Goal: Ask a question: Seek information or help from site administrators or community

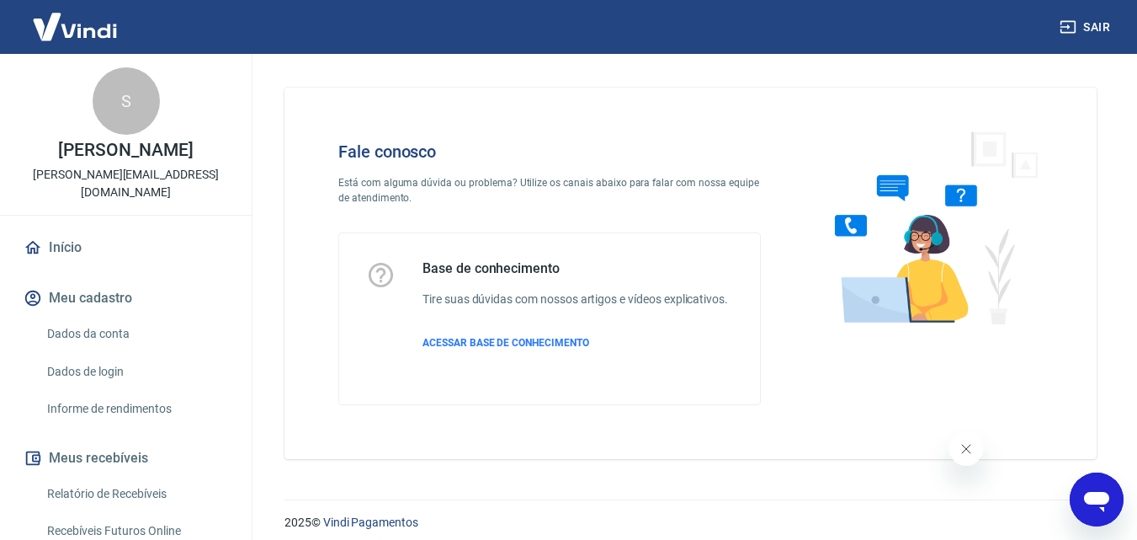
click at [1100, 486] on icon "Abrir janela de mensagens" at bounding box center [1097, 499] width 30 height 30
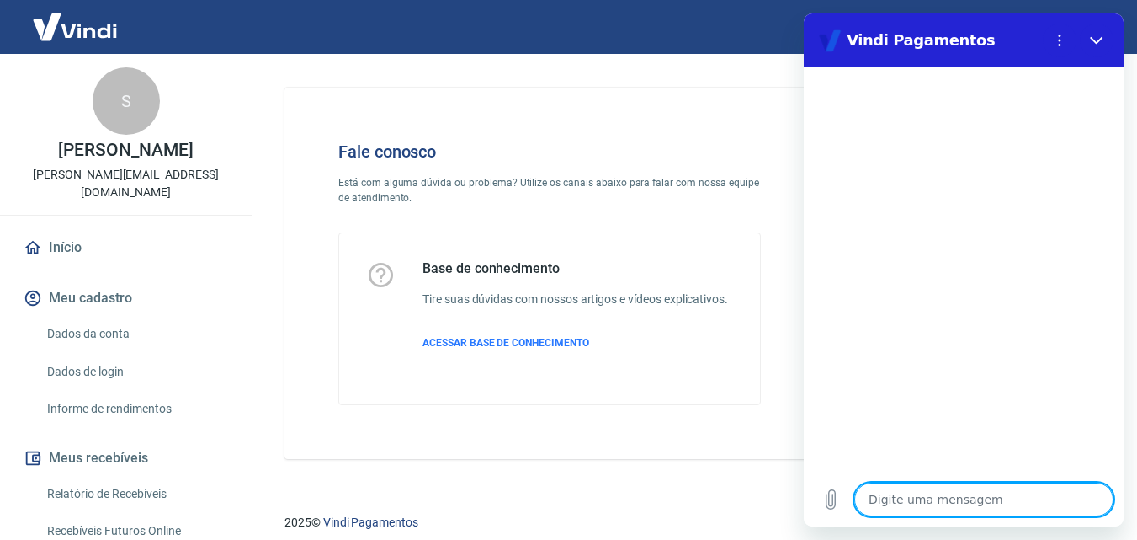
type textarea "B"
type textarea "x"
type textarea "Bo"
type textarea "x"
type textarea "Boa"
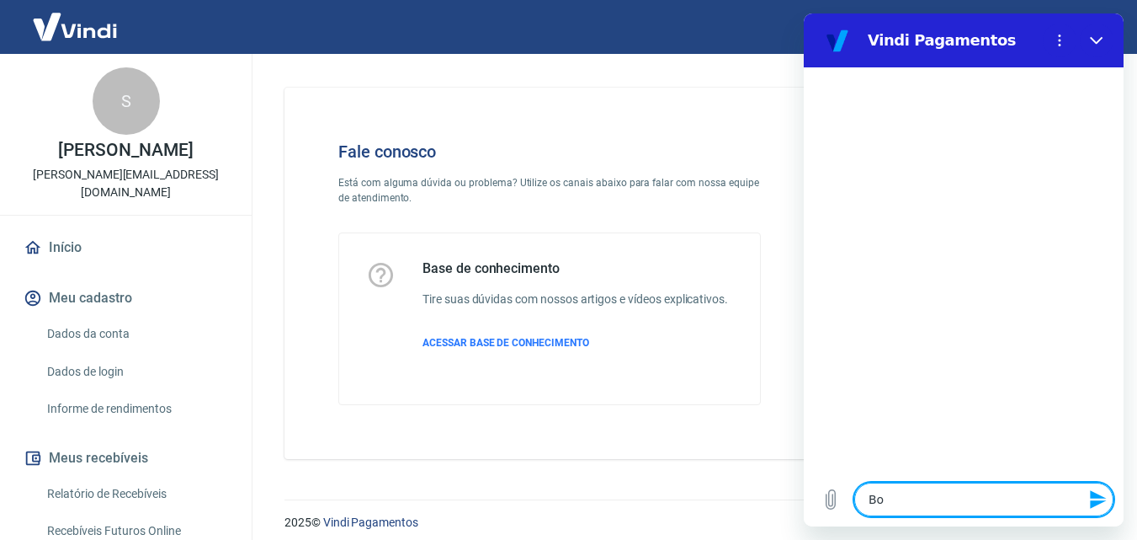
type textarea "x"
type textarea "Boa"
type textarea "x"
type textarea "Boa t"
type textarea "x"
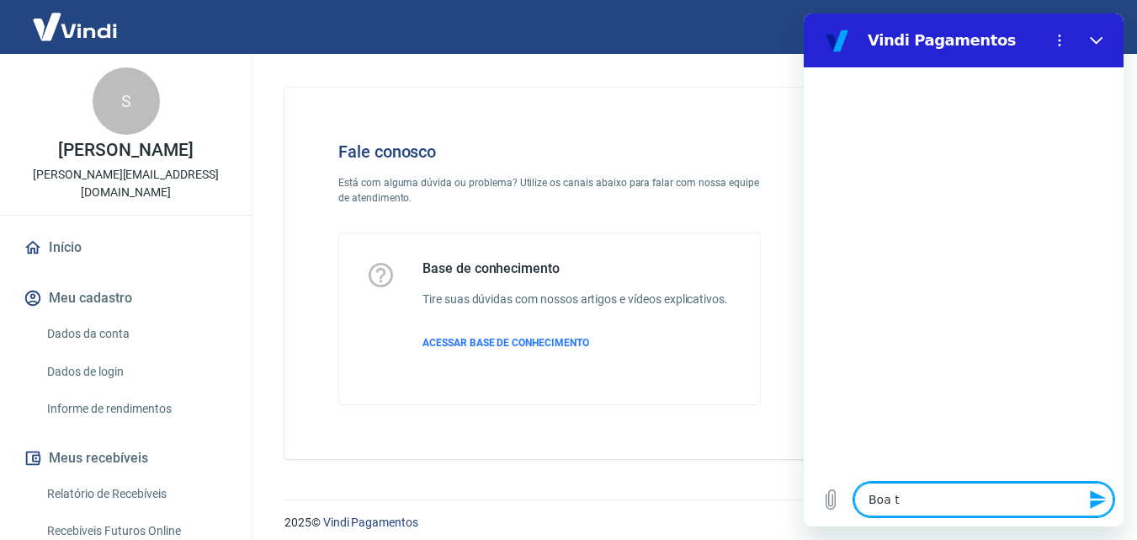
type textarea "Boa ta"
type textarea "x"
type textarea "Boa tar"
type textarea "x"
type textarea "Boa tard"
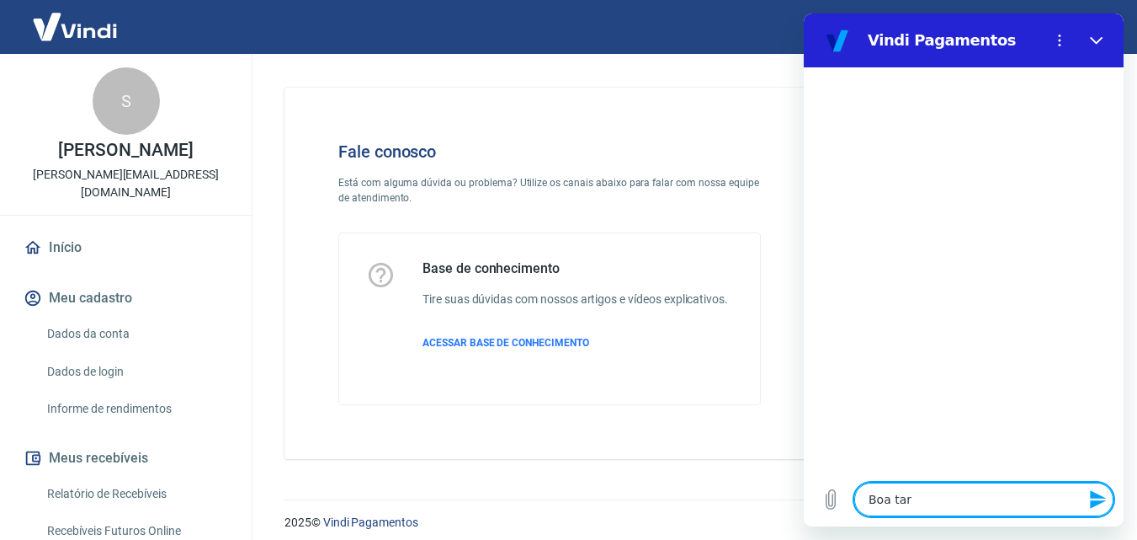
type textarea "x"
type textarea "Boa tarde"
type textarea "x"
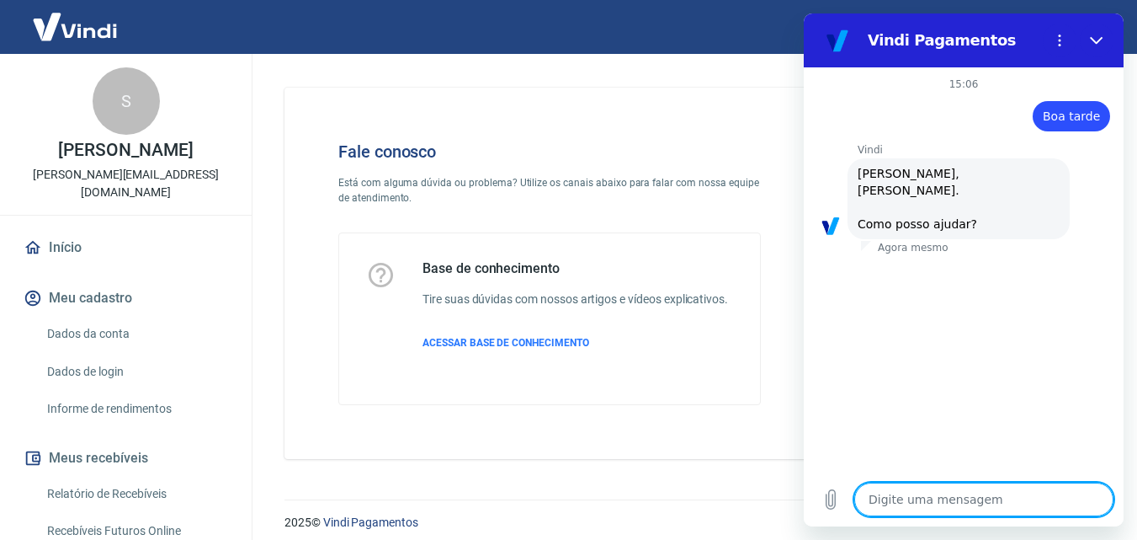
type textarea "O"
type textarea "x"
type textarea "O"
type textarea "x"
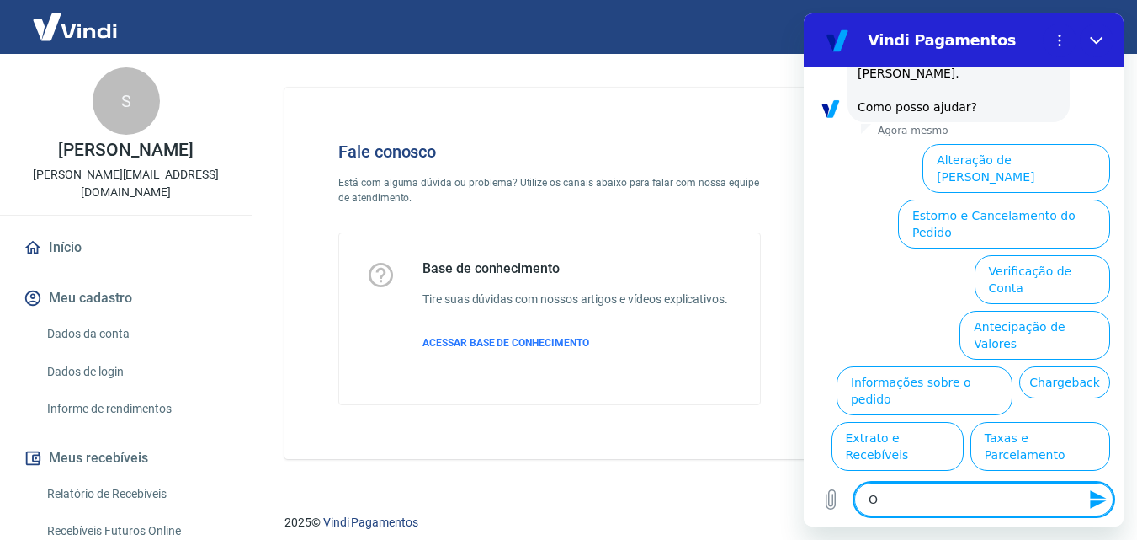
type textarea "O c"
type textarea "x"
type textarea "O cl"
type textarea "x"
type textarea "O cli"
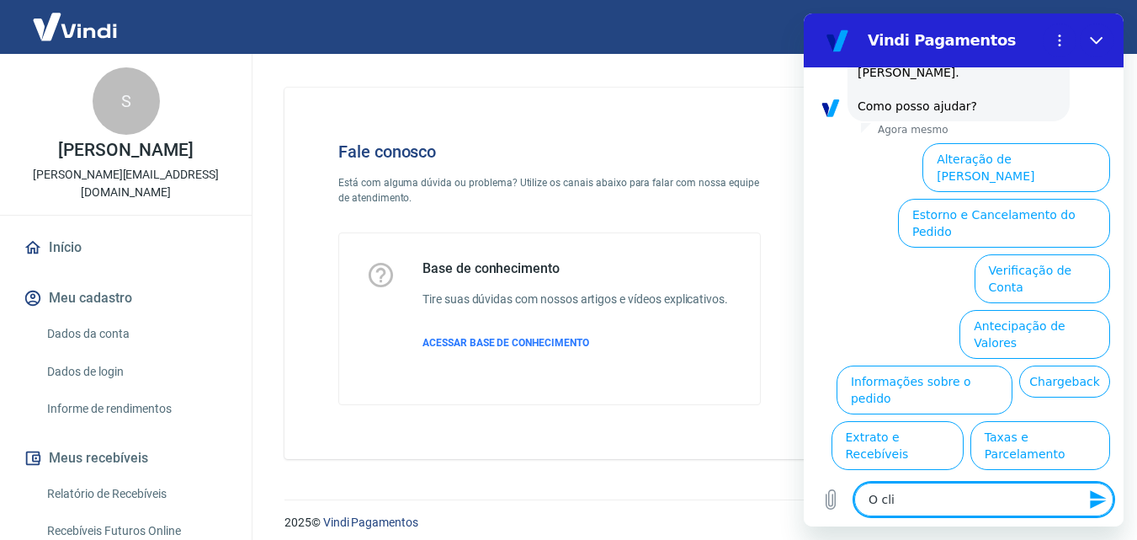
type textarea "x"
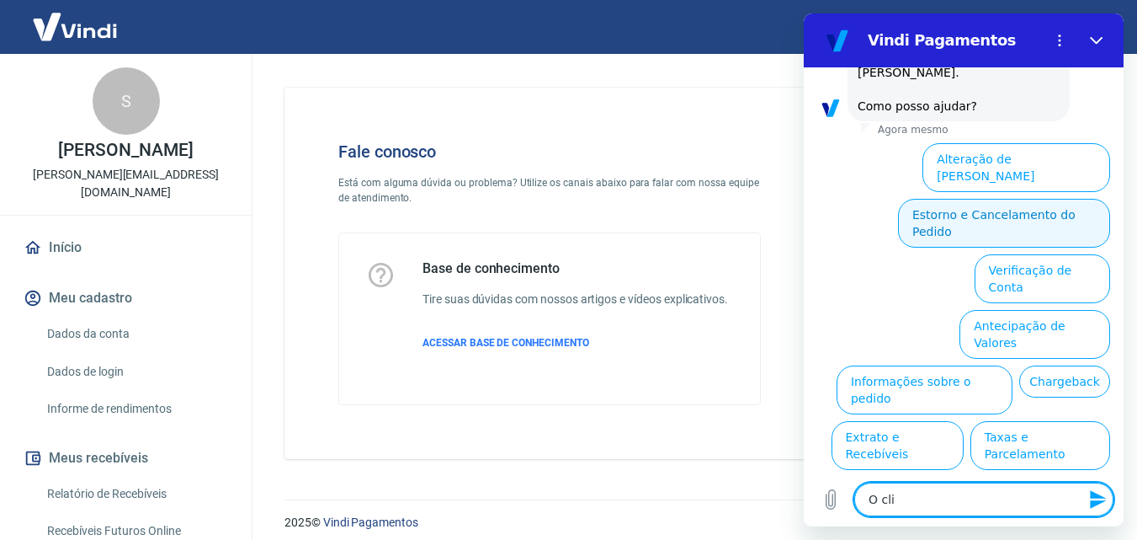
type textarea "O cli"
click at [1016, 199] on button "Estorno e Cancelamento do Pedido" at bounding box center [1004, 223] width 212 height 49
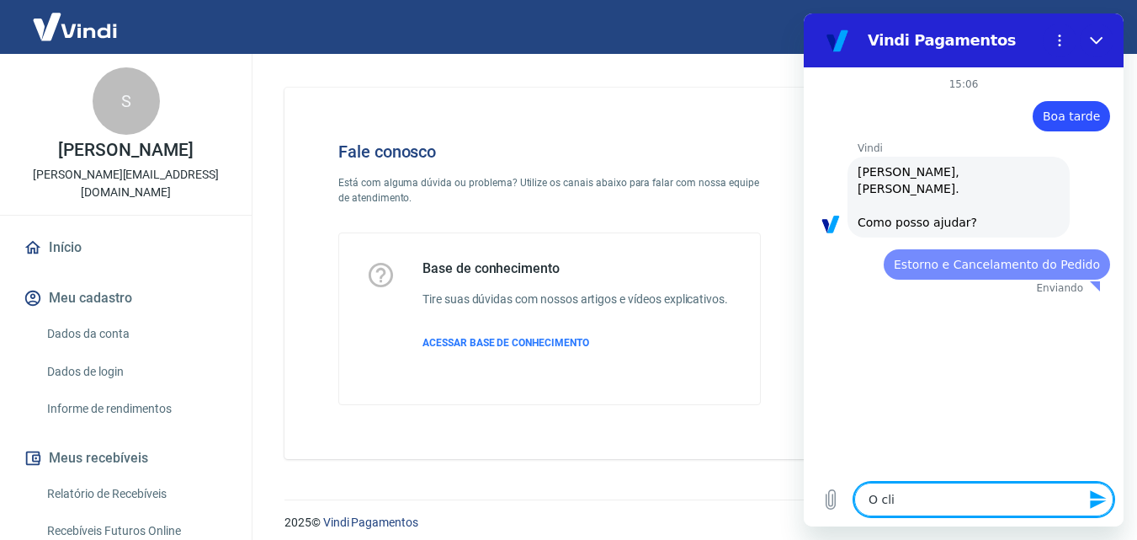
scroll to position [0, 0]
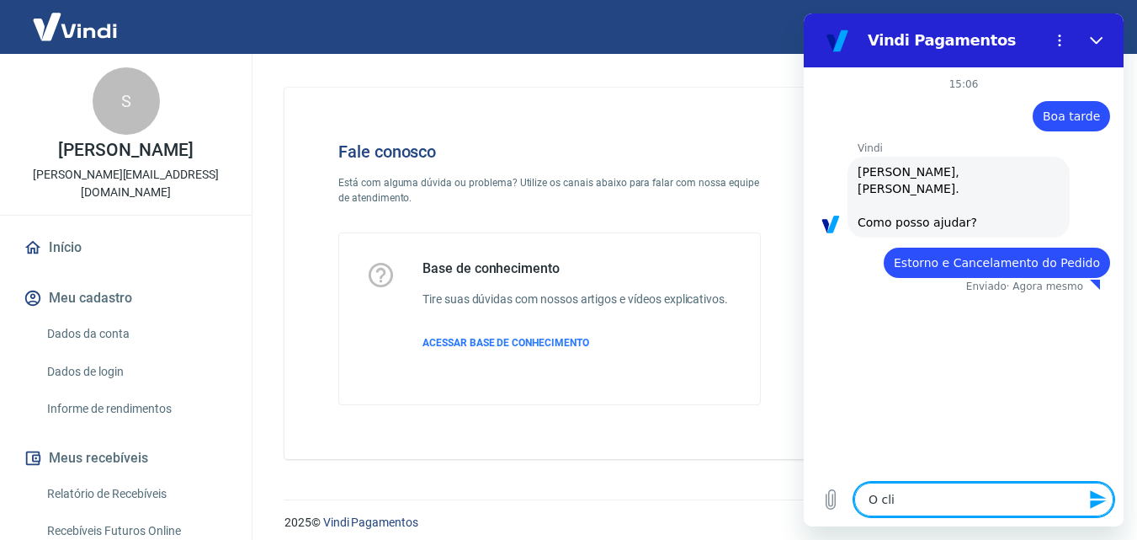
type textarea "x"
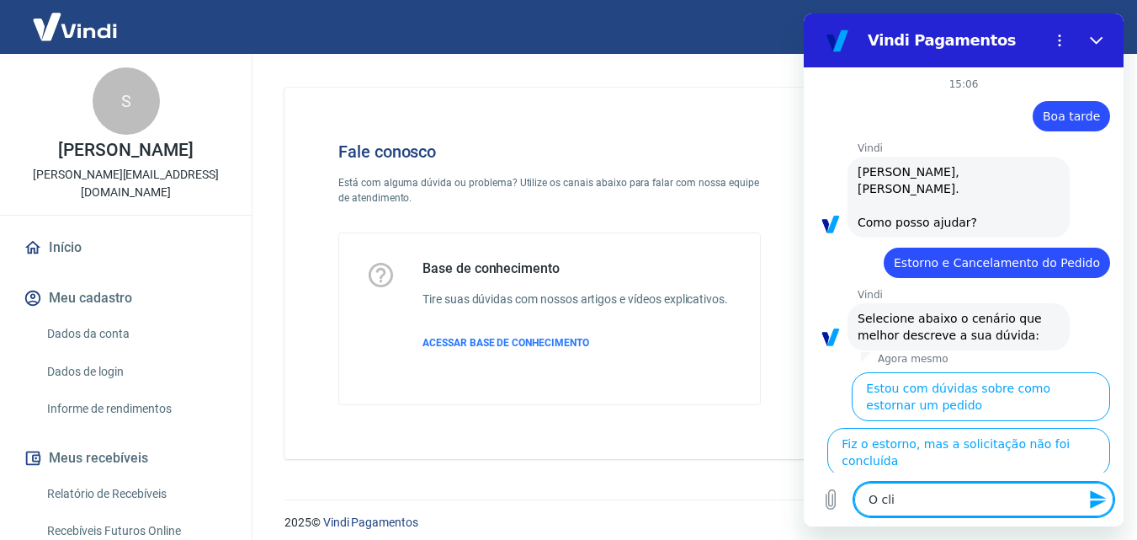
scroll to position [163, 0]
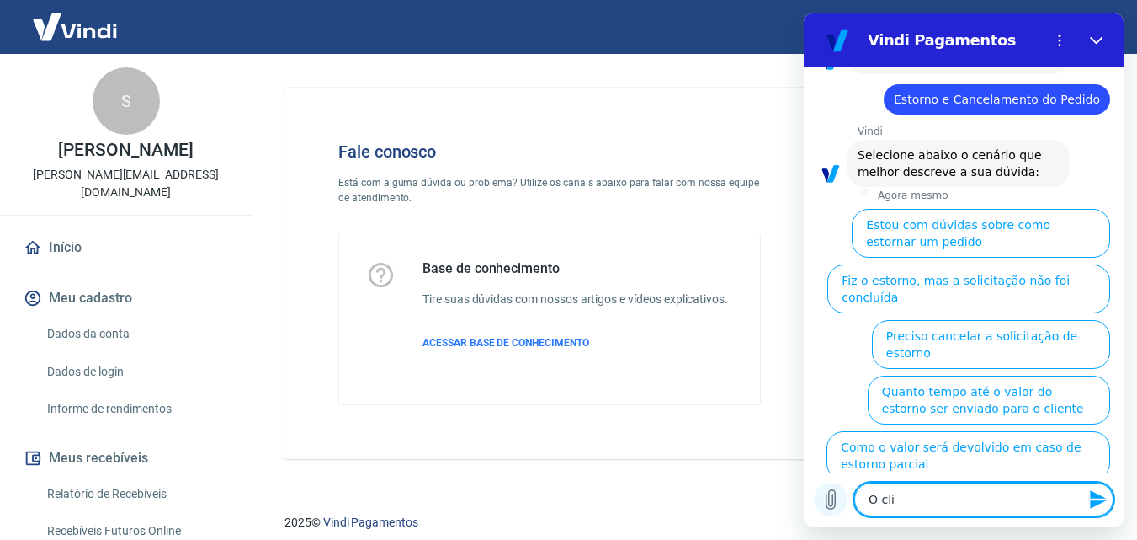
drag, startPoint x: 916, startPoint y: 493, endPoint x: 843, endPoint y: 505, distance: 74.3
click at [843, 505] on div "Digite uma mensagem O cli x" at bounding box center [964, 499] width 320 height 54
type textarea "x"
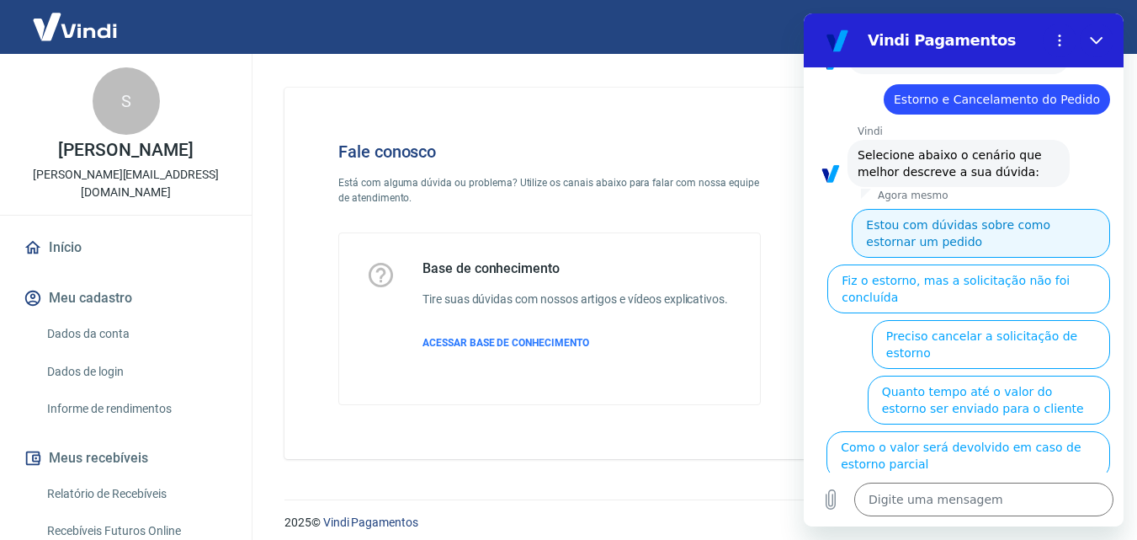
click at [977, 226] on button "Estou com dúvidas sobre como estornar um pedido" at bounding box center [981, 233] width 258 height 49
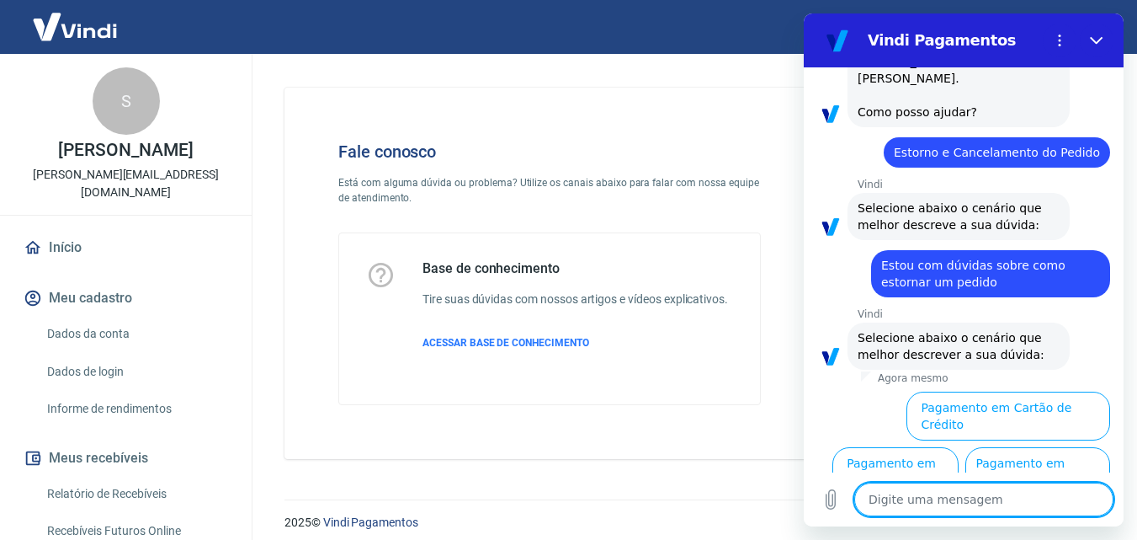
scroll to position [126, 0]
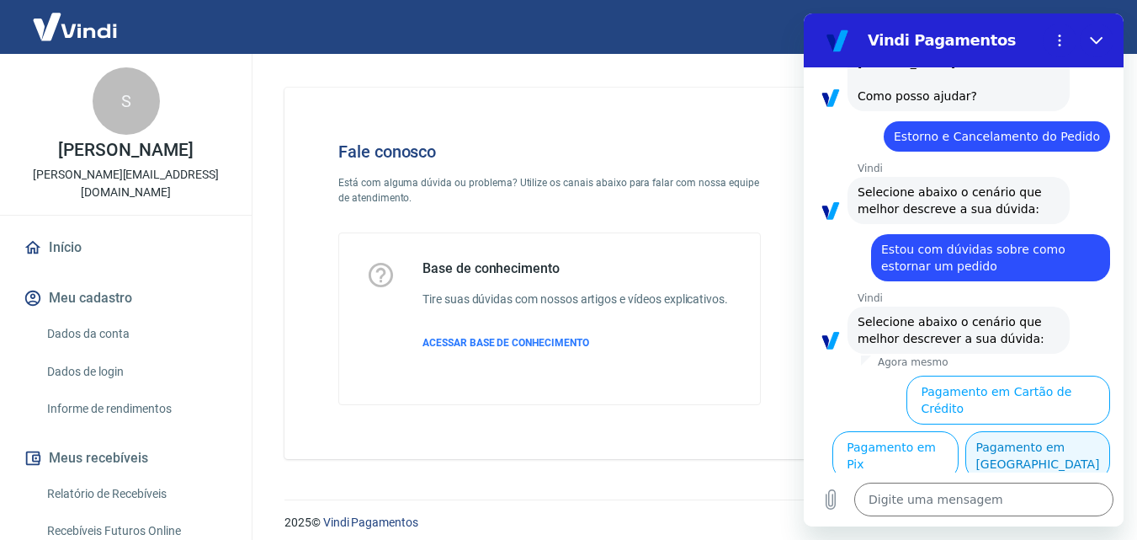
click at [1014, 458] on button "Pagamento em [GEOGRAPHIC_DATA]" at bounding box center [1038, 455] width 145 height 49
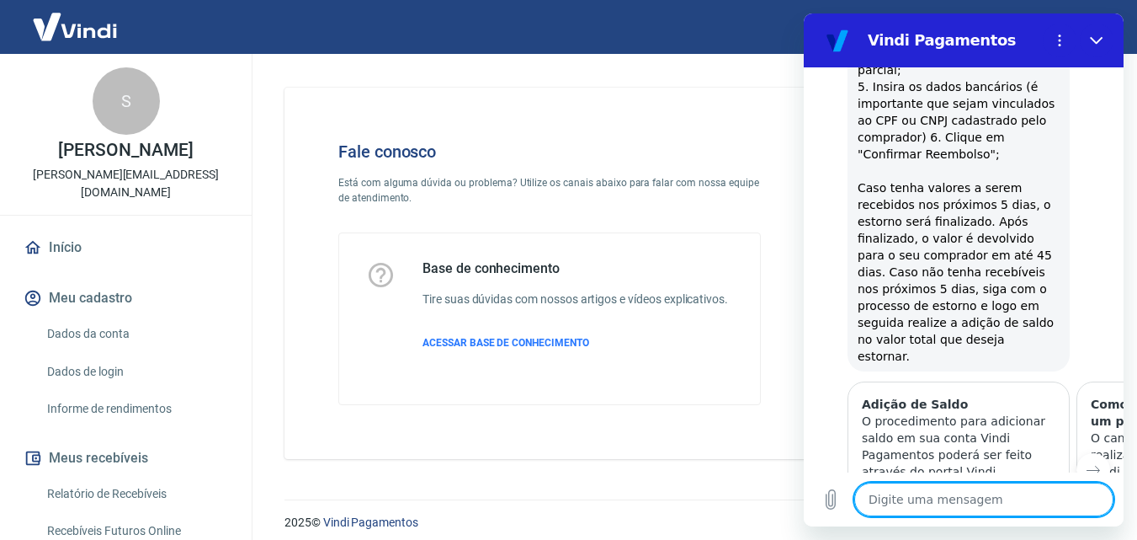
scroll to position [879, 0]
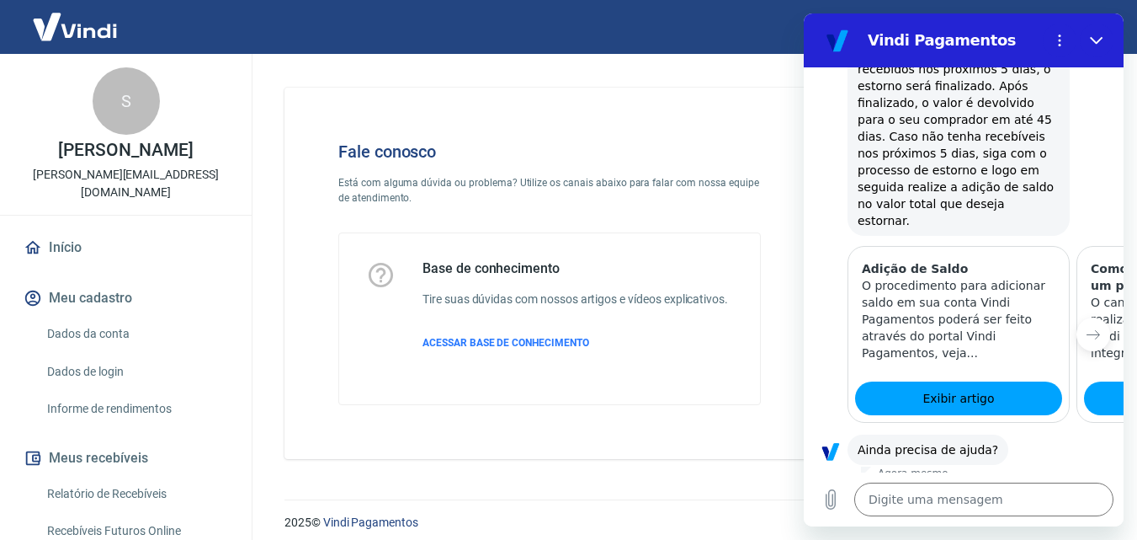
click at [1025, 487] on button "Sim" at bounding box center [1028, 503] width 49 height 32
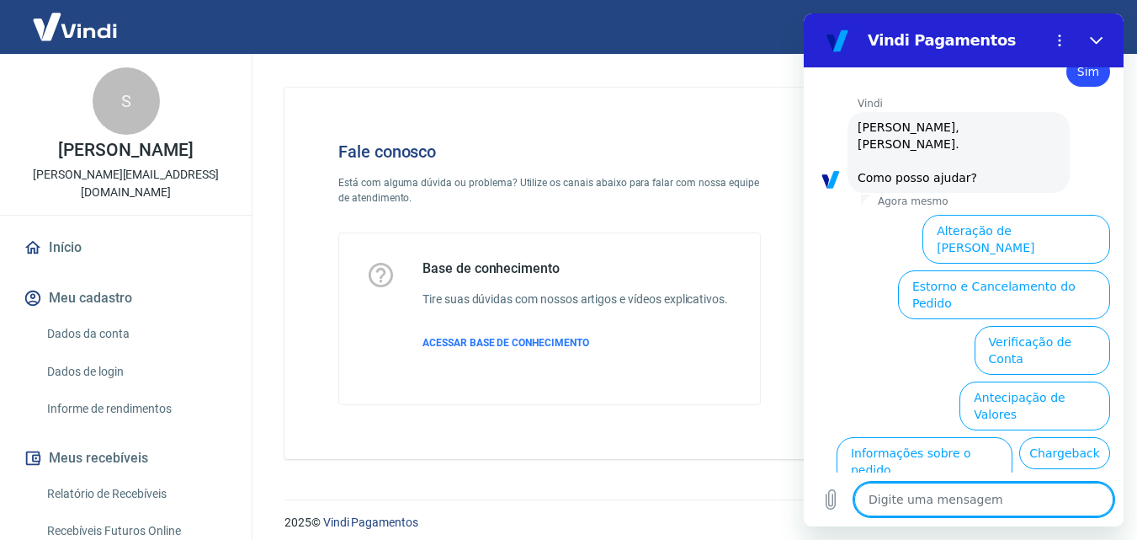
scroll to position [1318, 0]
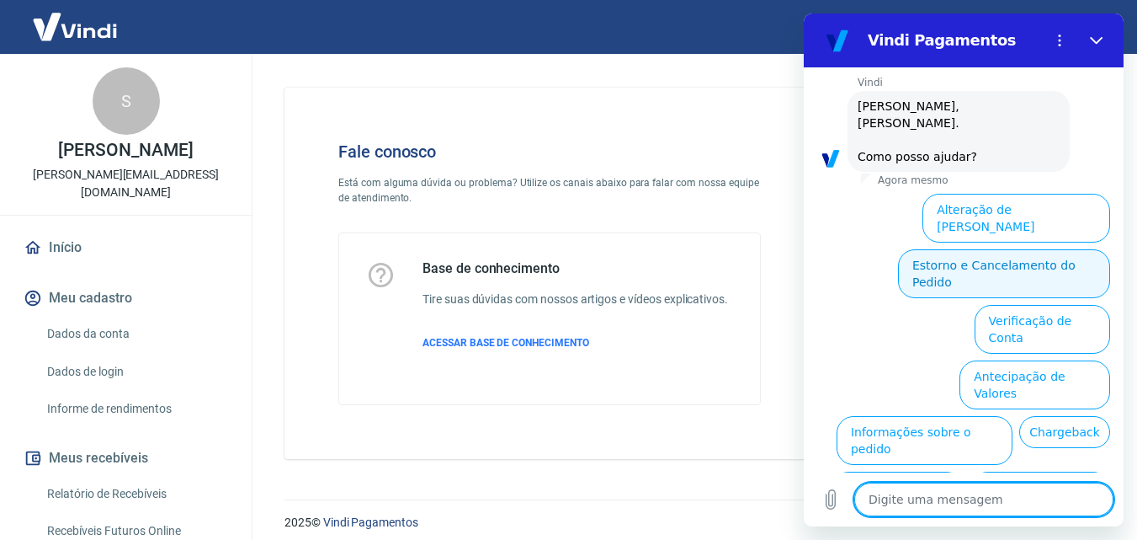
click at [1078, 249] on button "Estorno e Cancelamento do Pedido" at bounding box center [1004, 273] width 212 height 49
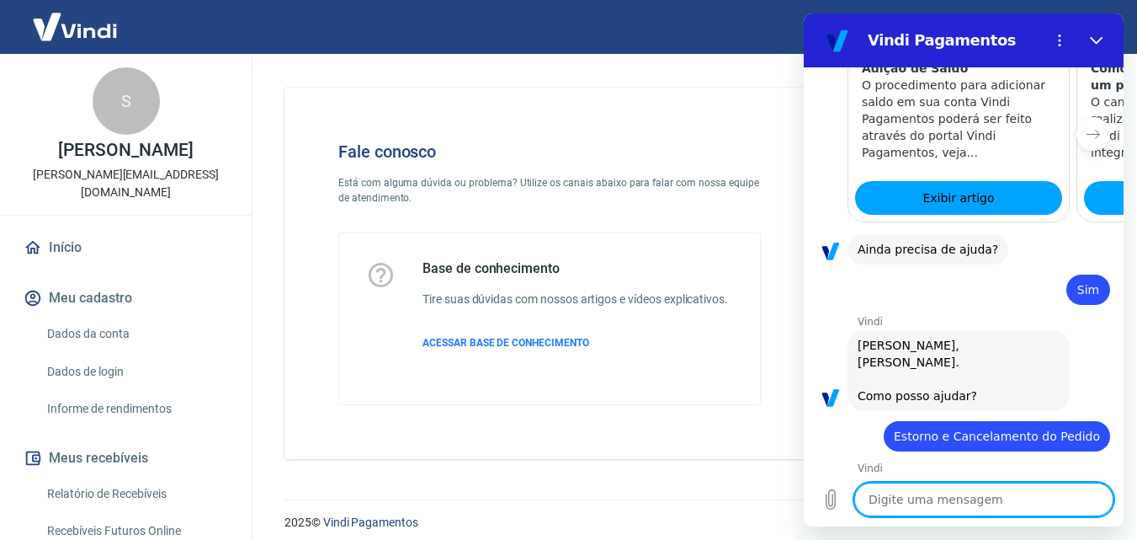
scroll to position [1382, 0]
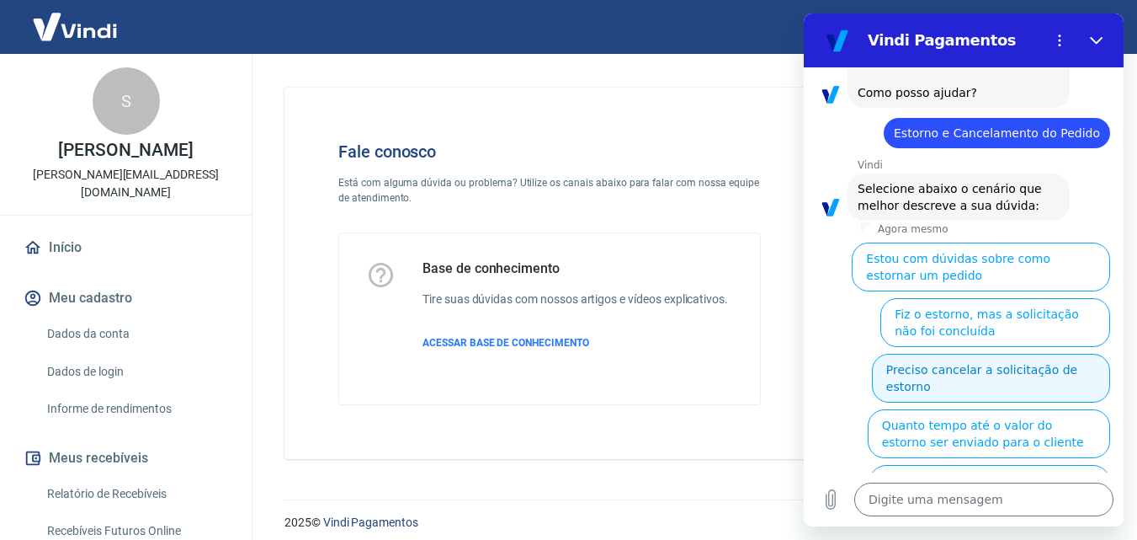
click at [1051, 354] on button "Preciso cancelar a solicitação de estorno" at bounding box center [991, 378] width 238 height 49
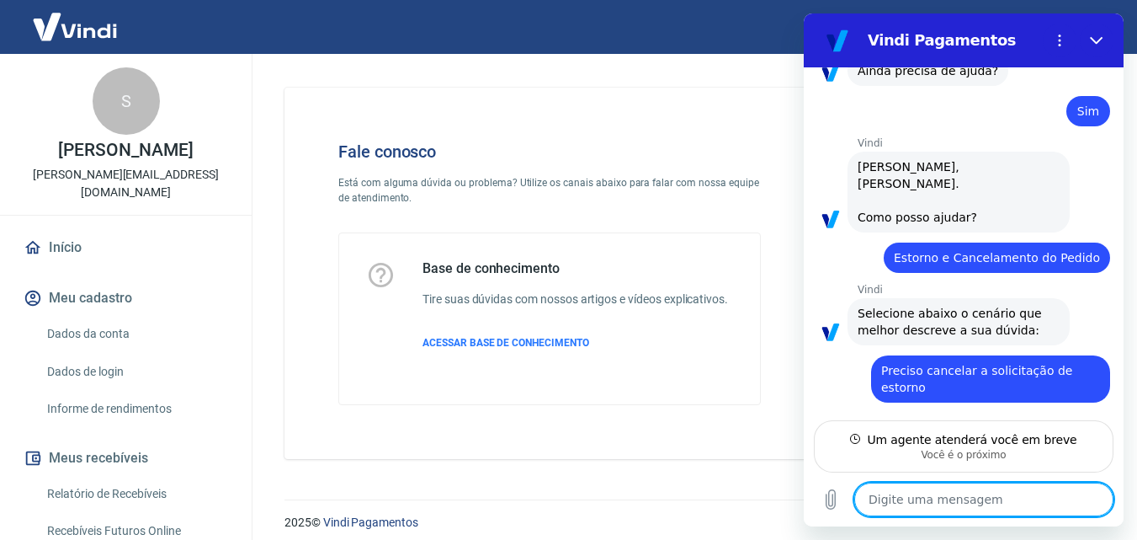
scroll to position [1291, 0]
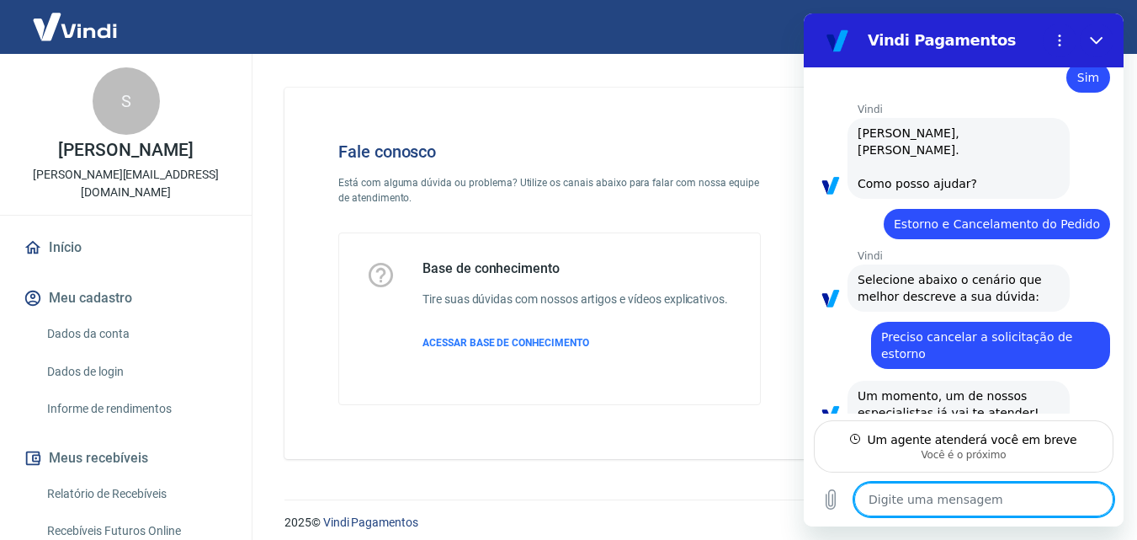
type textarea "x"
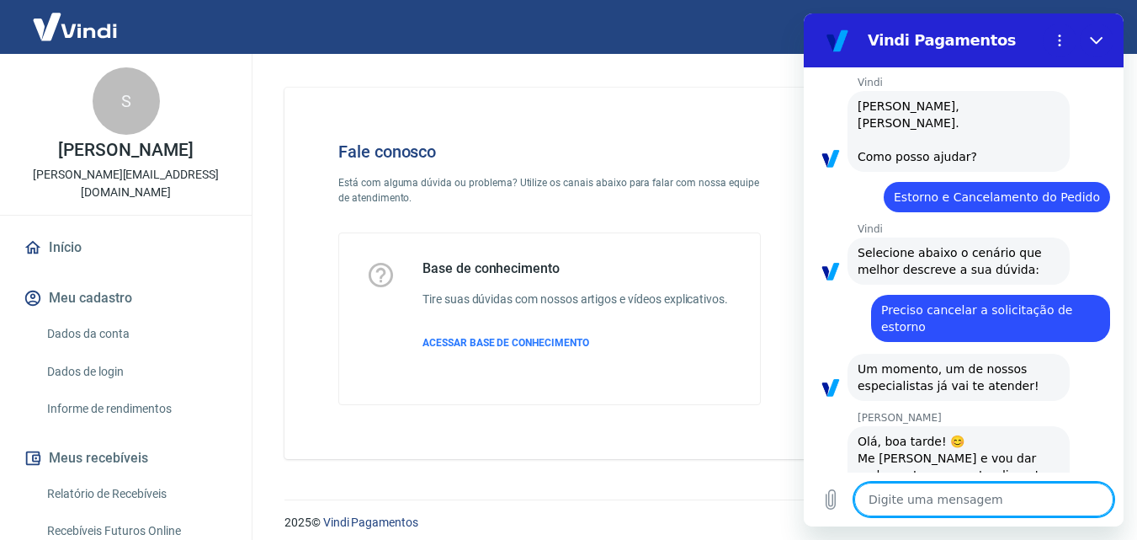
scroll to position [1322, 0]
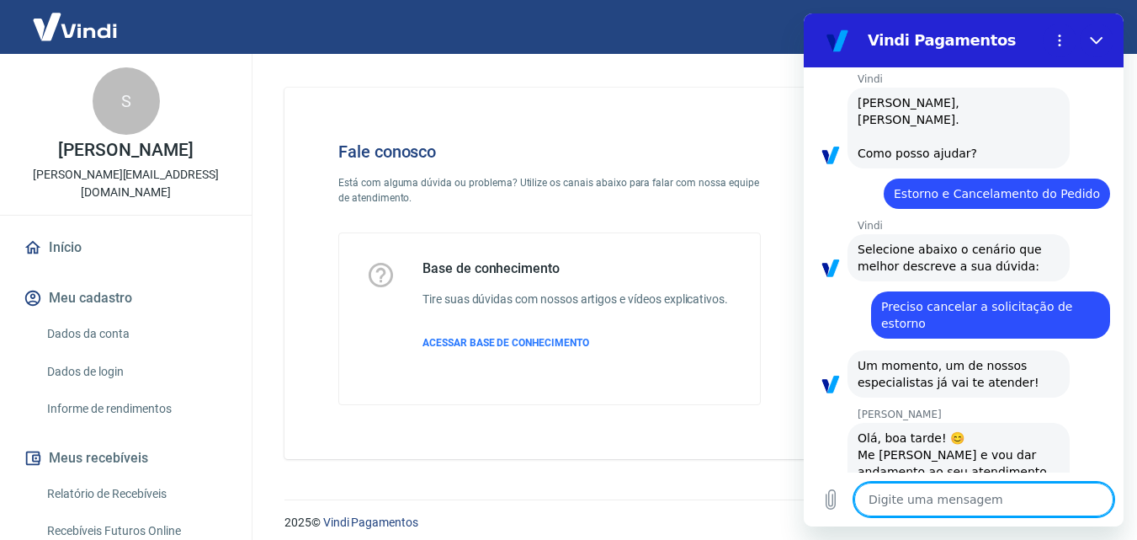
type textarea "O"
type textarea "x"
type textarea "Oi"
type textarea "x"
type textarea "Oii"
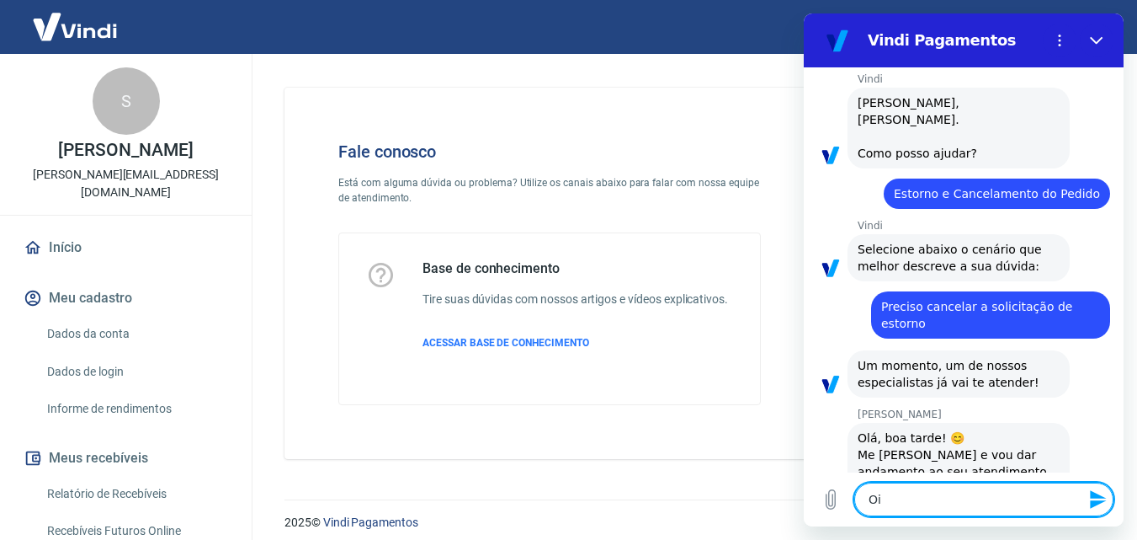
type textarea "x"
type textarea "Oiii"
type textarea "x"
type textarea "Oiii"
type textarea "x"
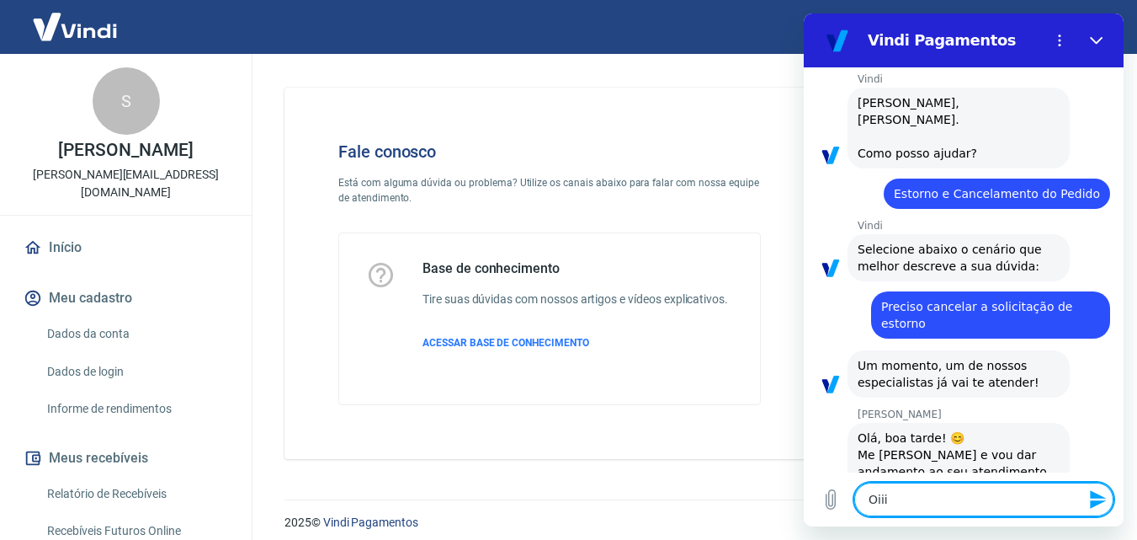
type textarea "Oiii A"
type textarea "x"
type textarea "Oiii An"
type textarea "x"
type textarea "Oiii And"
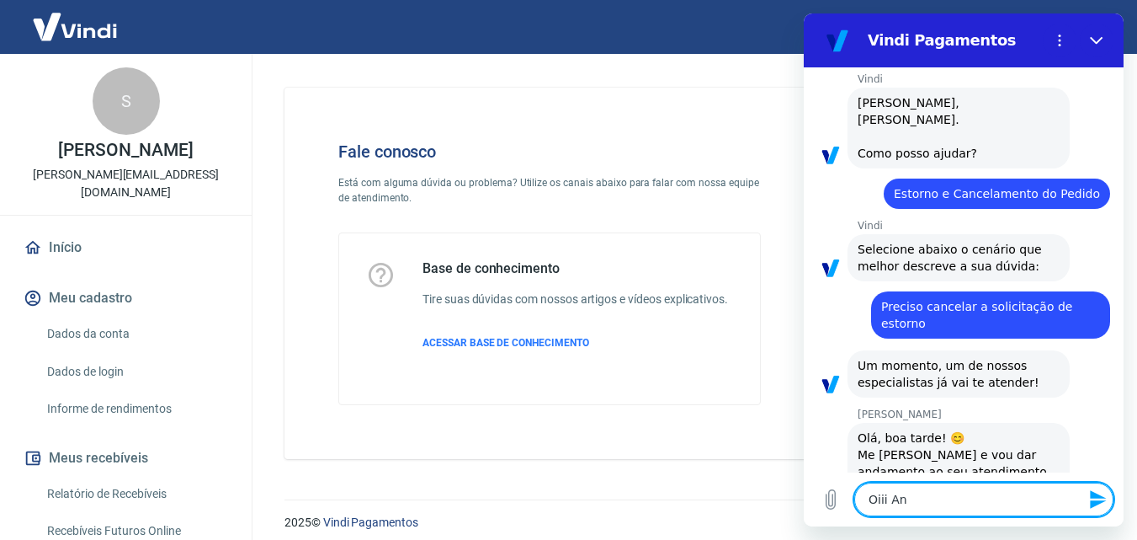
type textarea "x"
type textarea "Oiii Andr"
type textarea "x"
type textarea "Oiii [PERSON_NAME]"
type textarea "x"
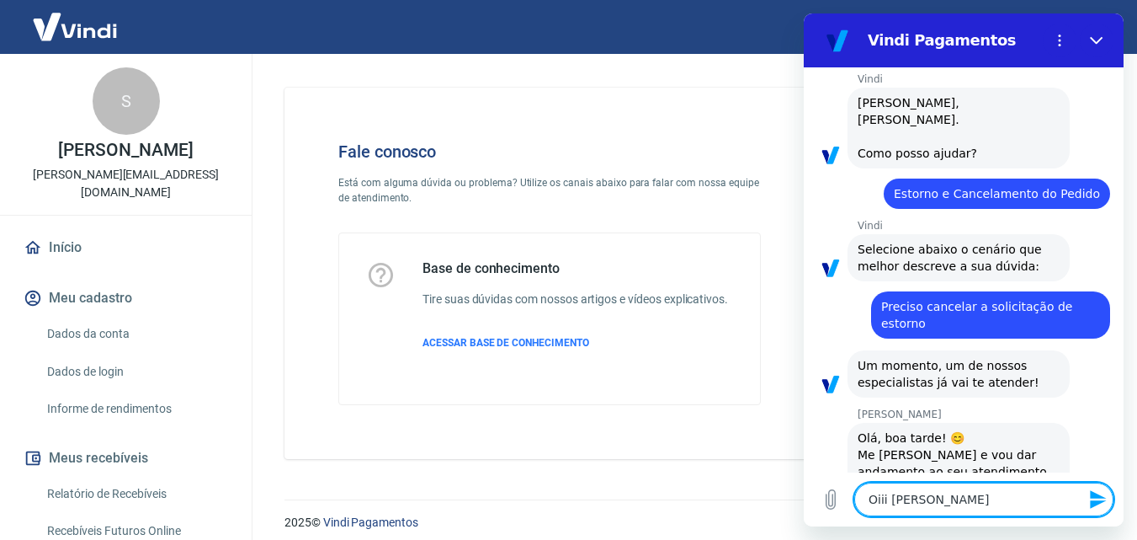
type textarea "Oiii Andrez"
type textarea "x"
type textarea "Oiii Andrezz"
type textarea "x"
type textarea "[PERSON_NAME]"
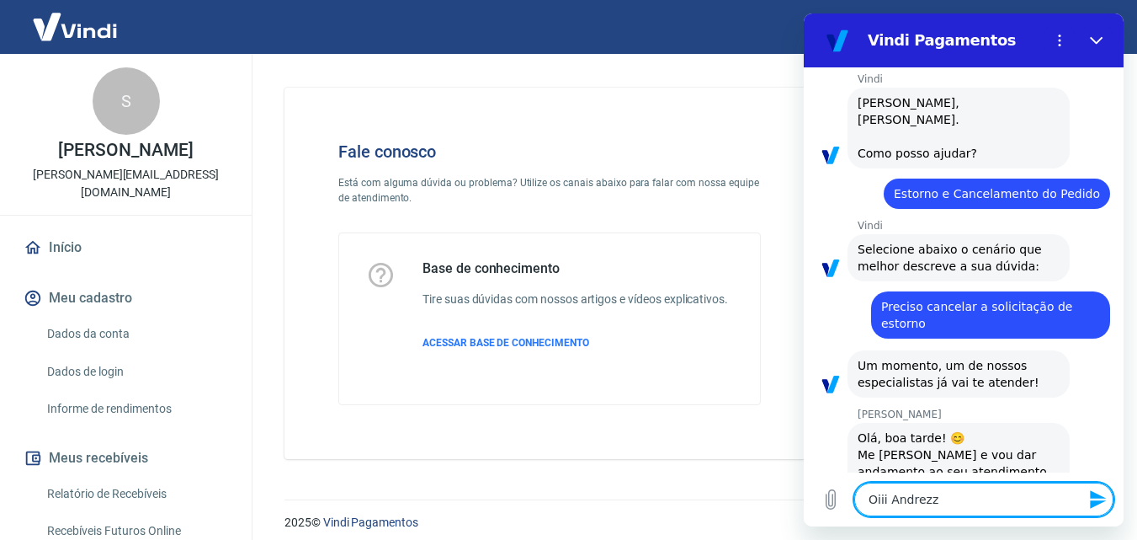
type textarea "x"
type textarea "[PERSON_NAME]"
type textarea "x"
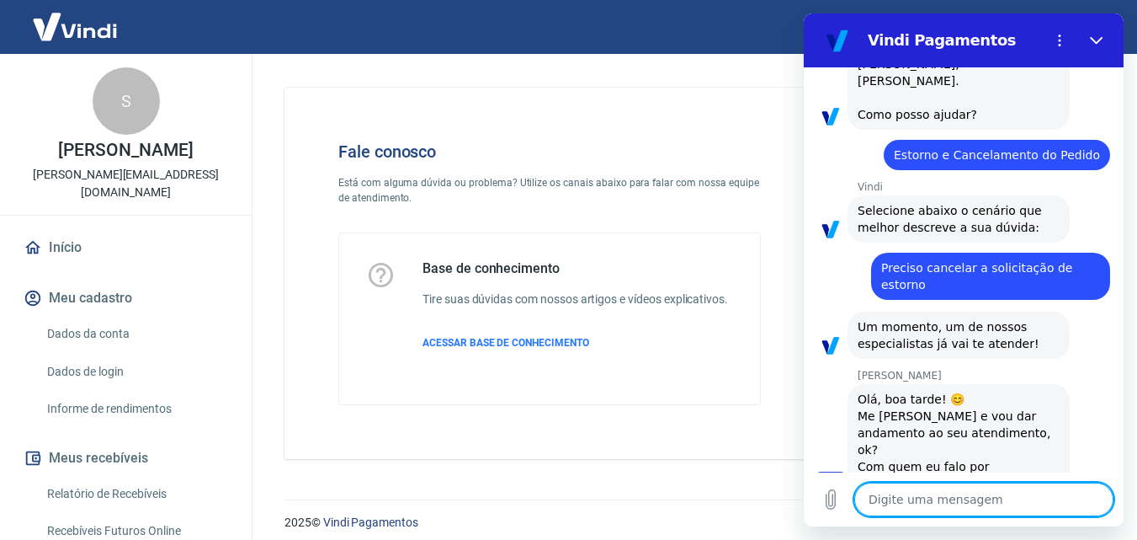
type textarea "x"
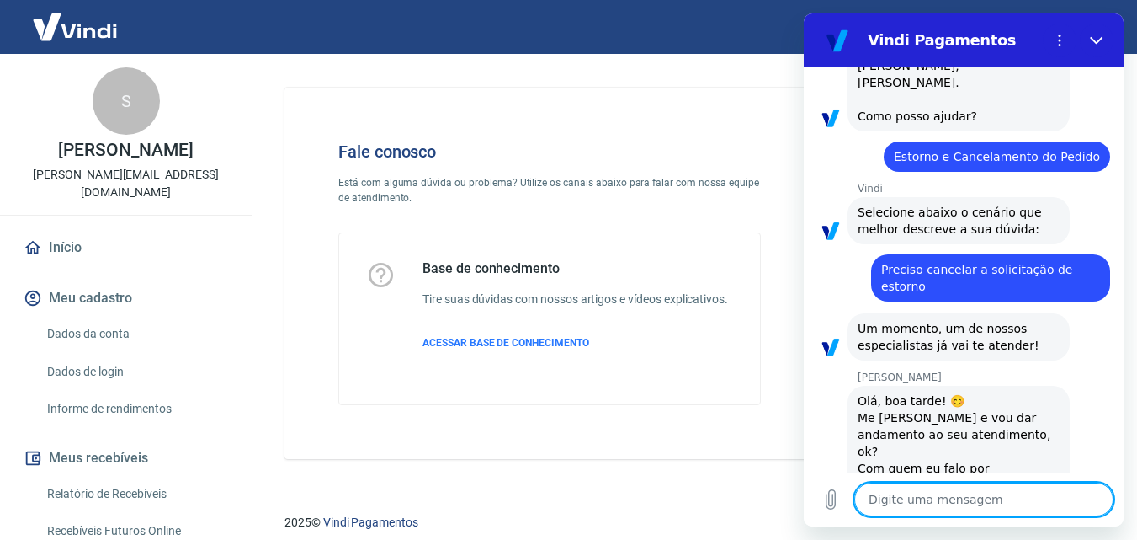
scroll to position [1362, 0]
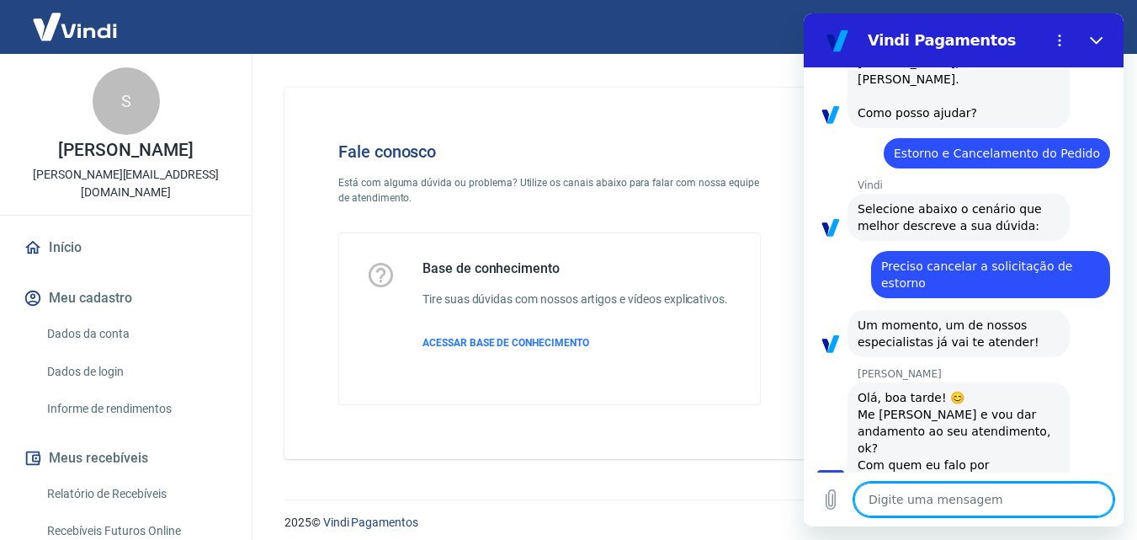
type textarea "P"
type textarea "x"
type textarea "Pe"
type textarea "x"
type textarea "Per"
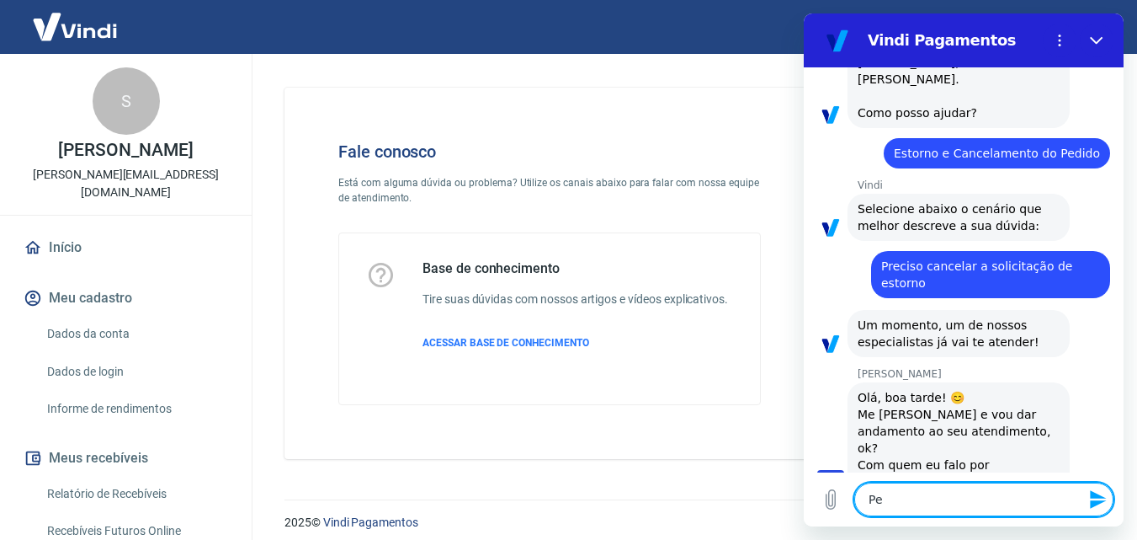
type textarea "x"
type textarea "Perd"
type textarea "x"
type textarea "Per"
type textarea "x"
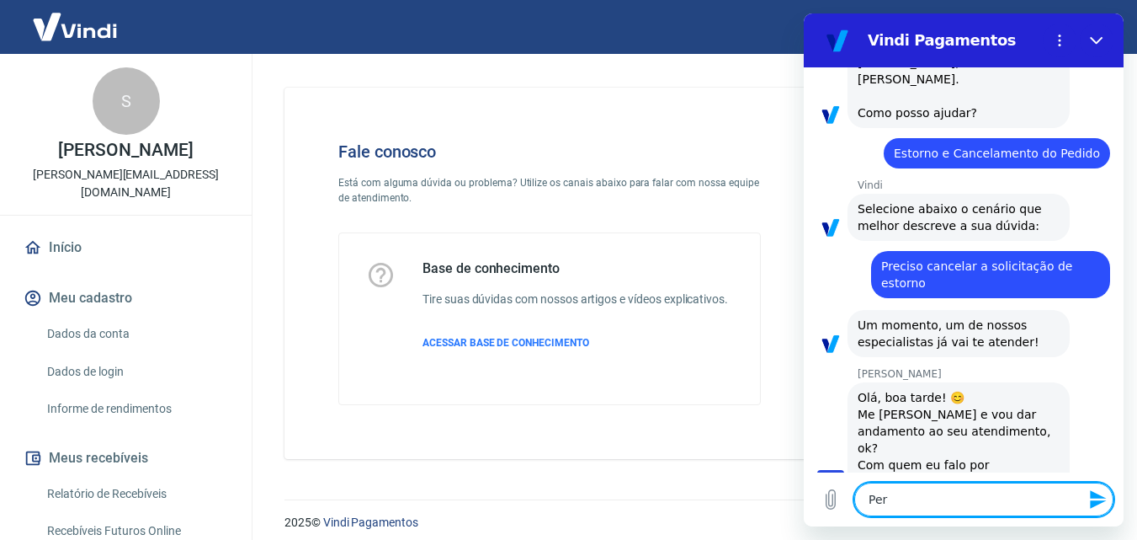
type textarea "Pe"
type textarea "x"
type textarea "P"
type textarea "x"
type textarea "Pr"
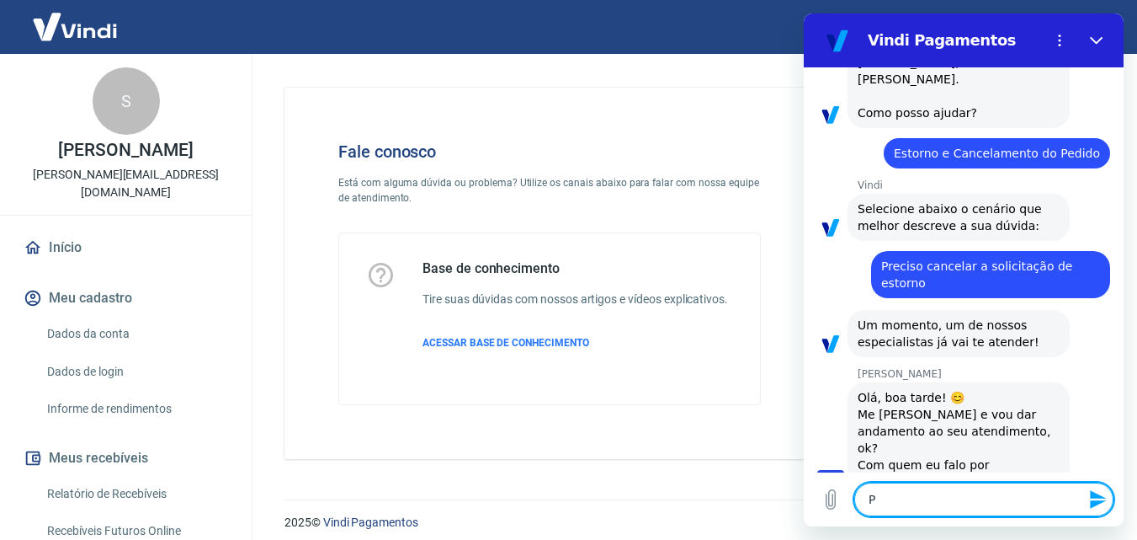
type textarea "x"
type textarea "Pre"
type textarea "x"
type textarea "Prec"
type textarea "x"
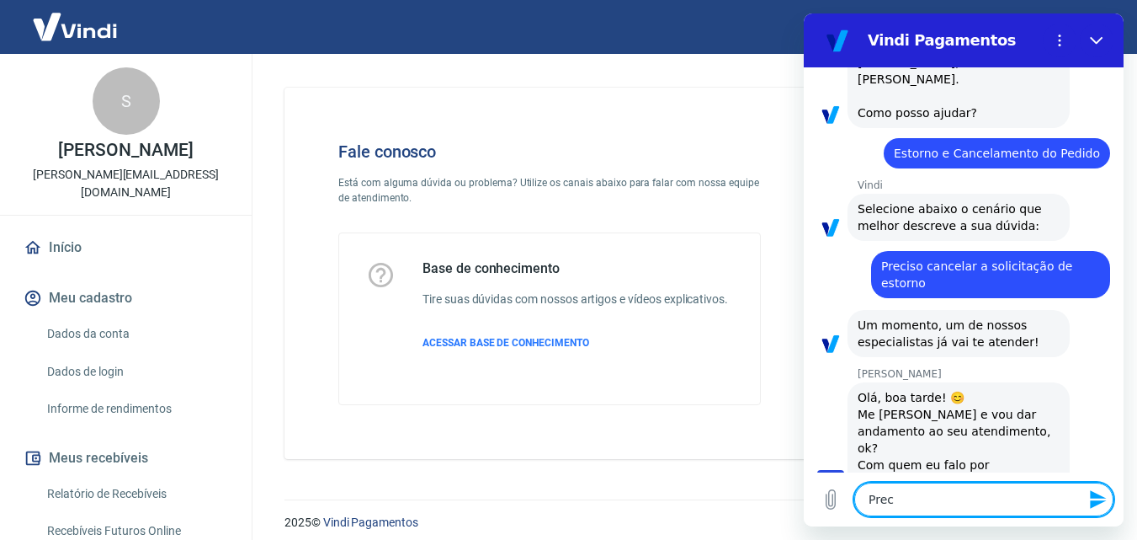
type textarea "Preci"
type textarea "x"
type textarea "Precis"
type textarea "x"
type textarea "Preciso"
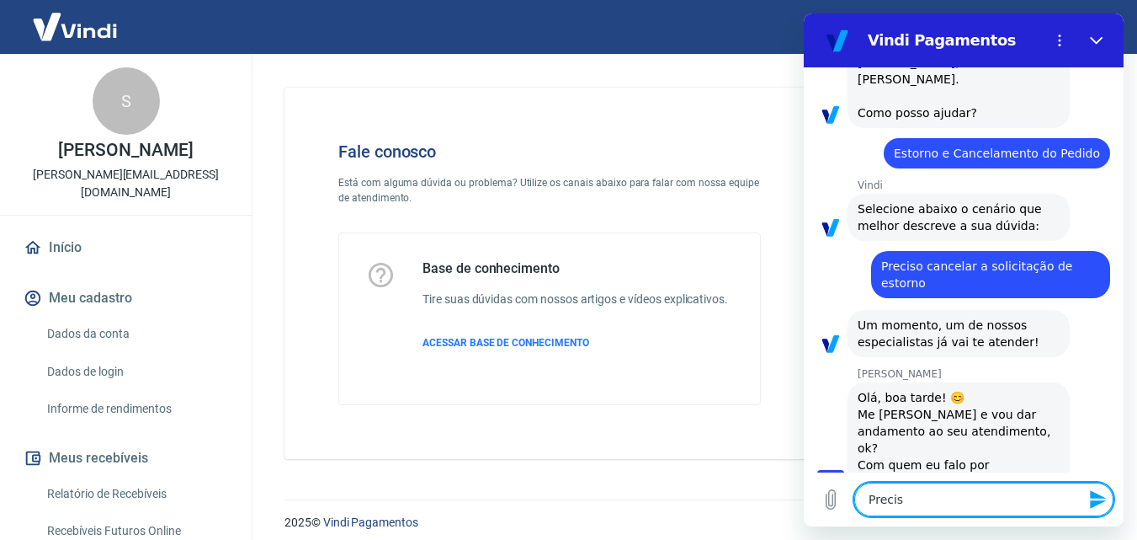
type textarea "x"
type textarea "Preciso"
type textarea "x"
type textarea "Preciso d"
type textarea "x"
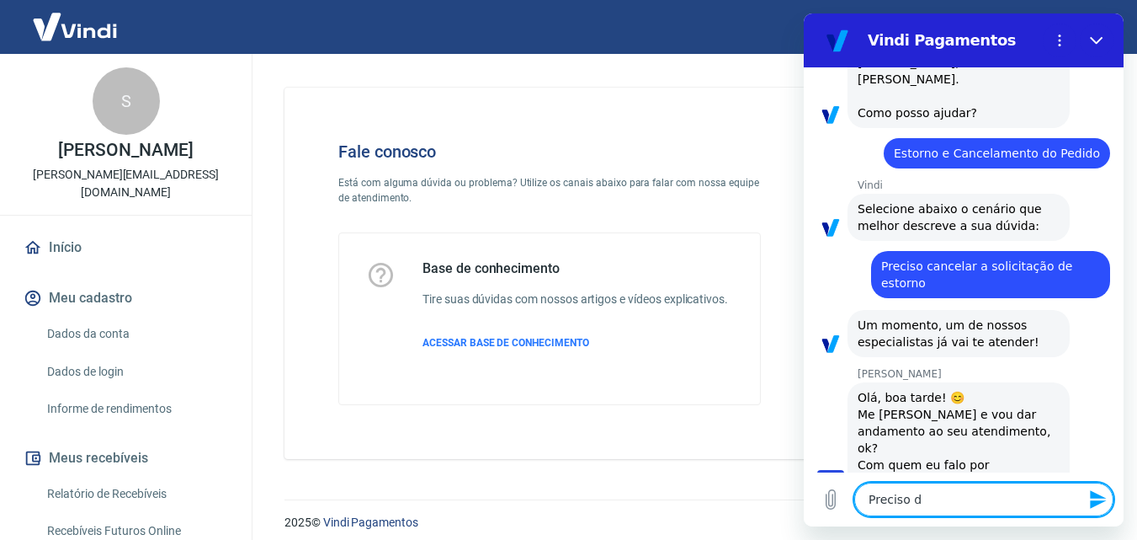
type textarea "Preciso de"
type textarea "x"
type textarea "Preciso de"
type textarea "x"
type textarea "Preciso de u"
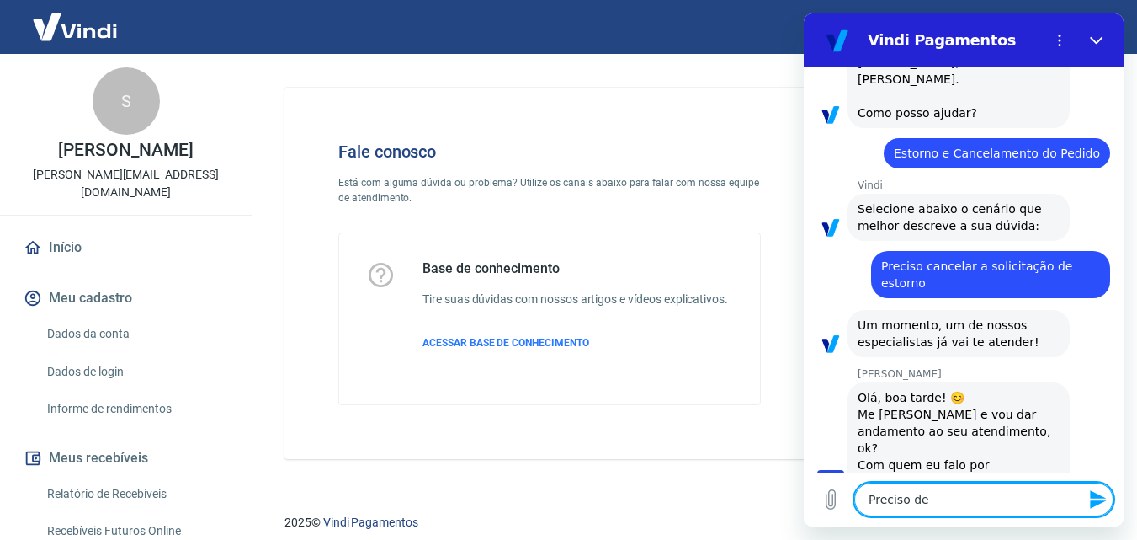
type textarea "x"
type textarea "Preciso de um"
type textarea "x"
type textarea "Preciso de uma"
type textarea "x"
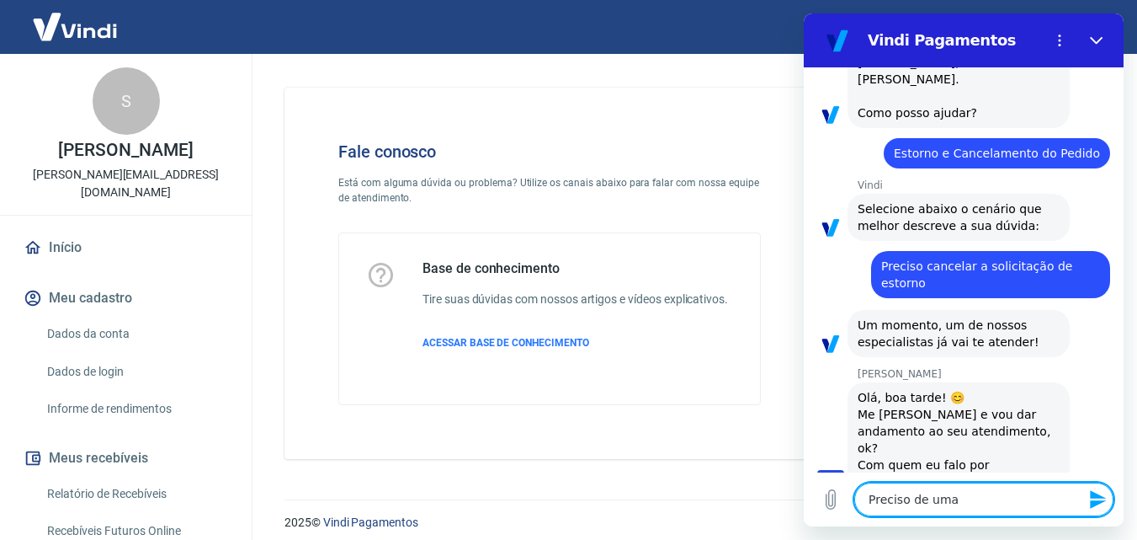
type textarea "Preciso de uma"
type textarea "x"
type textarea "Preciso de uma a"
type textarea "x"
type textarea "Preciso de uma aj"
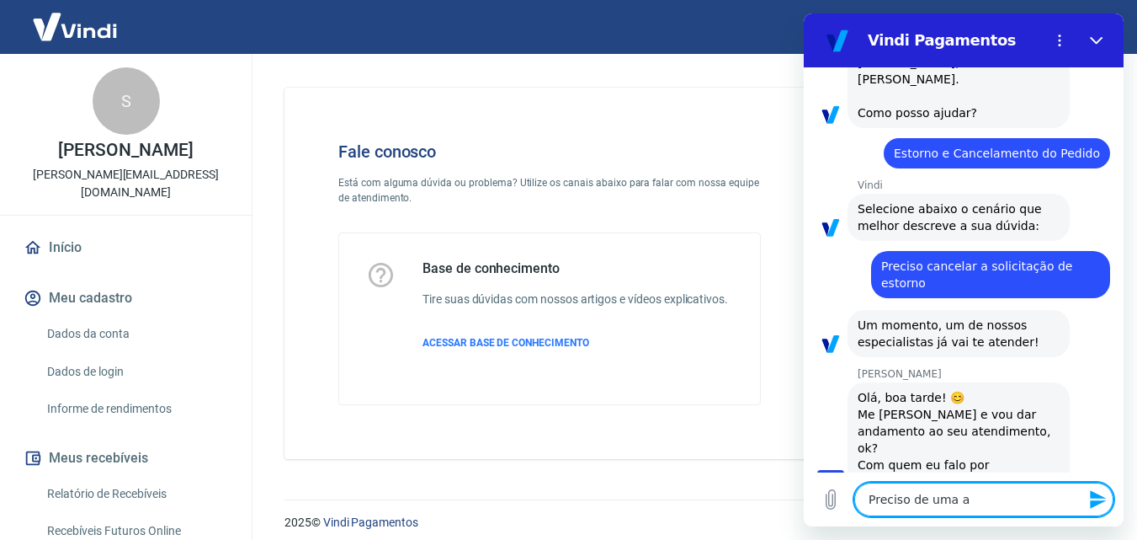
type textarea "x"
type textarea "Preciso de uma aju"
type textarea "x"
type textarea "Preciso de uma ajud"
type textarea "x"
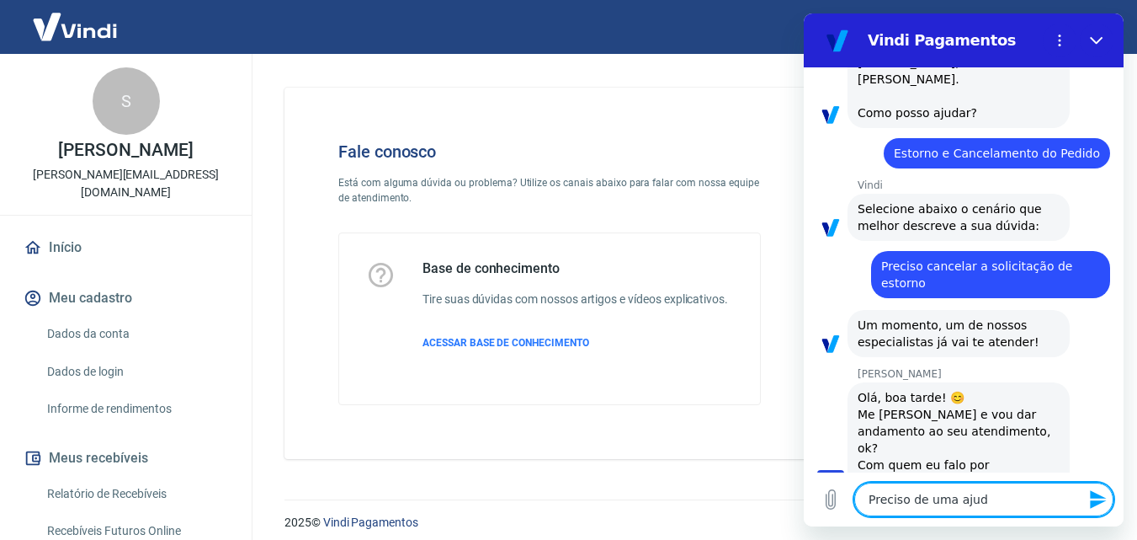
type textarea "Preciso de uma ajuda"
type textarea "x"
type textarea "Preciso de uma ajuda"
type textarea "x"
type textarea "Preciso de uma ajuda c"
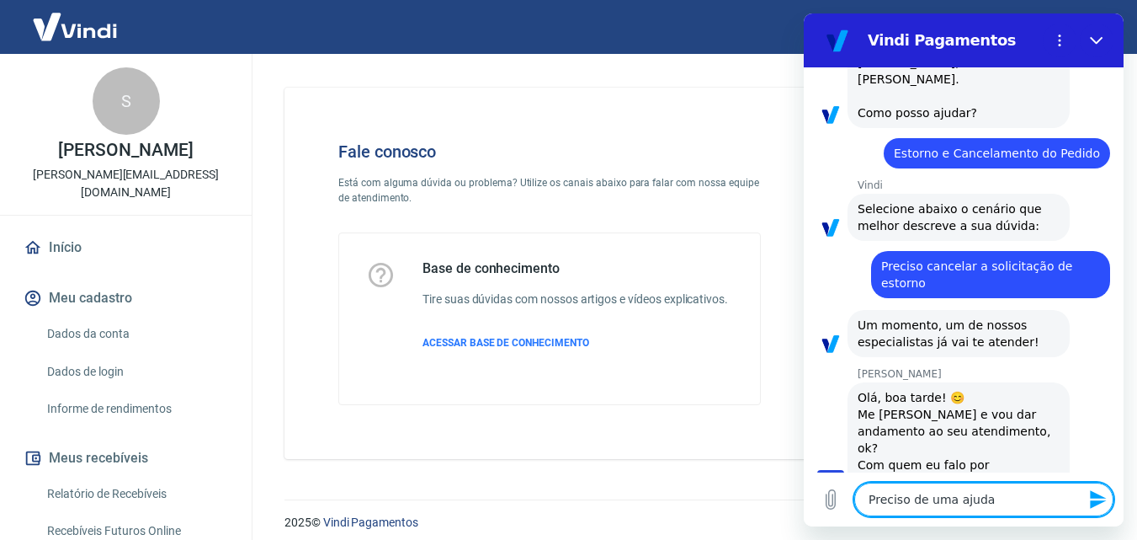
type textarea "x"
type textarea "Preciso de uma ajuda co"
type textarea "x"
type textarea "Preciso de uma ajuda com"
type textarea "x"
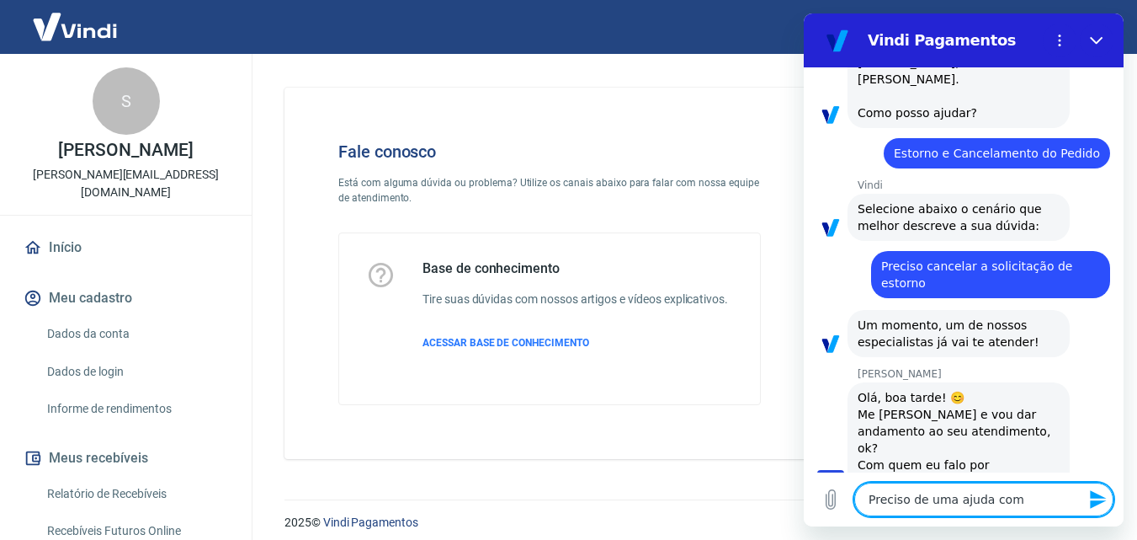
type textarea "Preciso de uma ajuda com"
type textarea "x"
type textarea "Preciso de uma ajuda com"
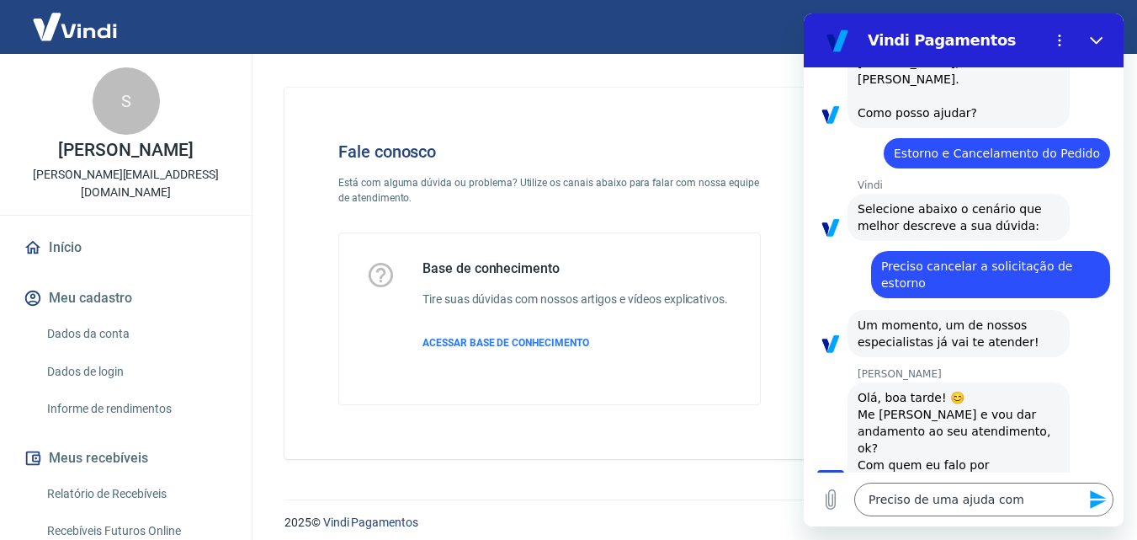
type textarea "x"
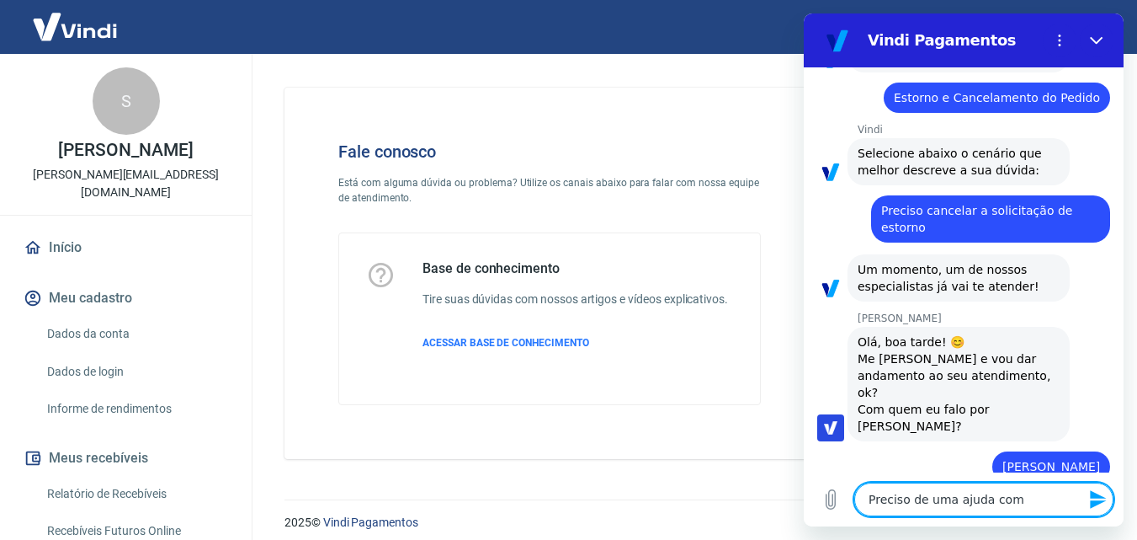
type textarea "Preciso de uma ajuda com u"
type textarea "x"
type textarea "Preciso de uma ajuda com um"
type textarea "x"
type textarea "Preciso de uma ajuda com um"
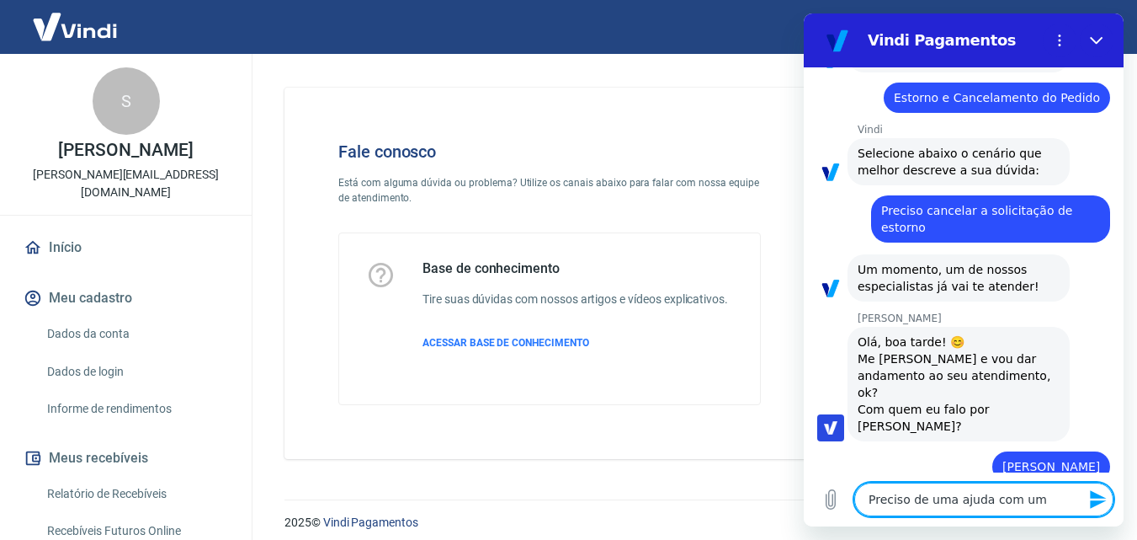
type textarea "x"
type textarea "Preciso de uma ajuda com um e"
type textarea "x"
type textarea "Preciso de uma ajuda com um es"
type textarea "x"
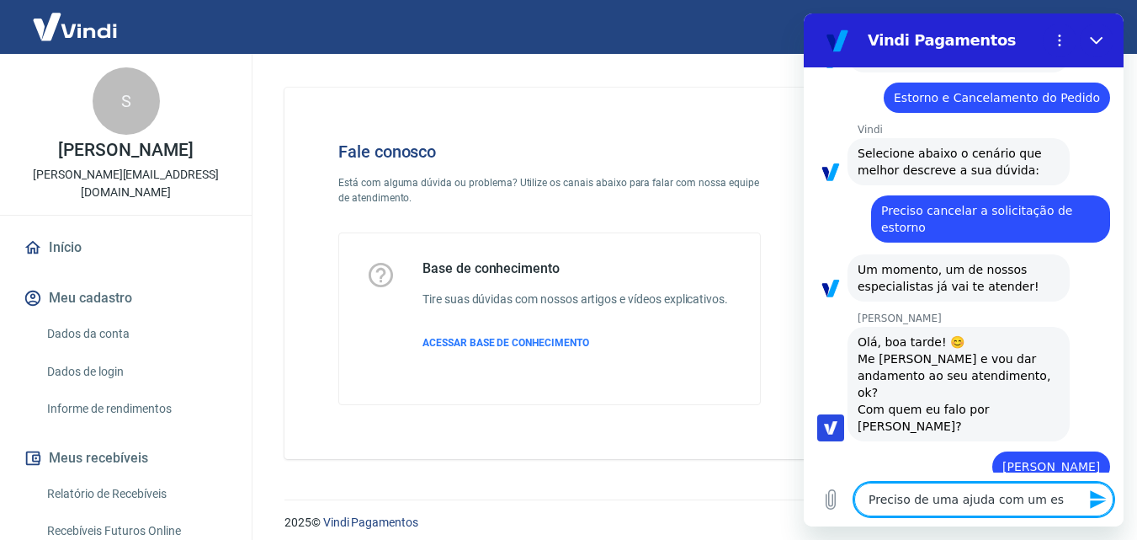
type textarea "Preciso de uma ajuda com um est"
type textarea "x"
type textarea "Preciso de uma ajuda com um estoi"
type textarea "x"
type textarea "Preciso de uma ajuda com um esto"
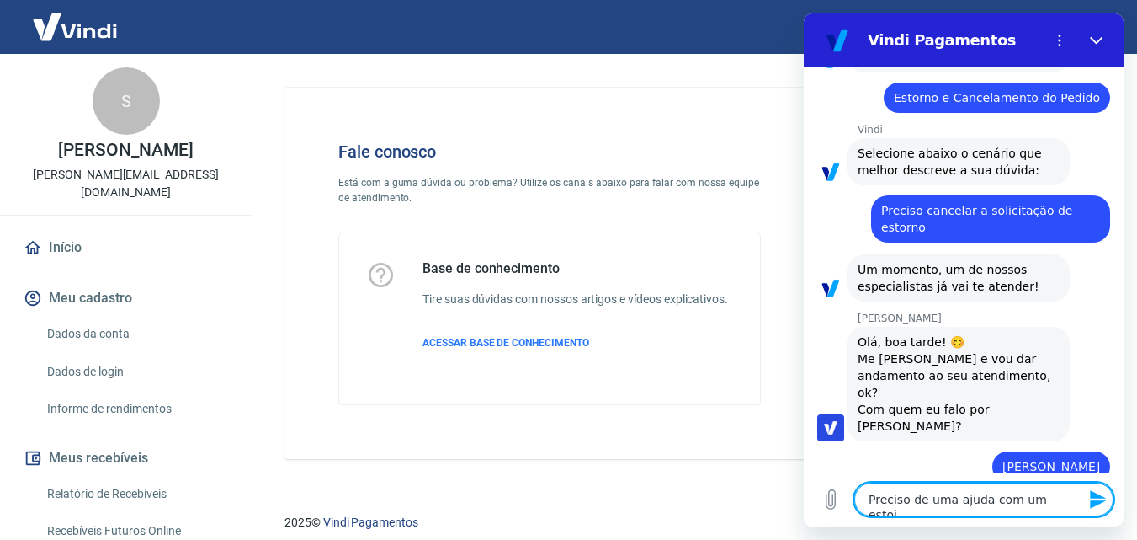
type textarea "x"
type textarea "Preciso de uma ajuda com um estor"
type textarea "x"
type textarea "Preciso de uma ajuda com um estorn"
type textarea "x"
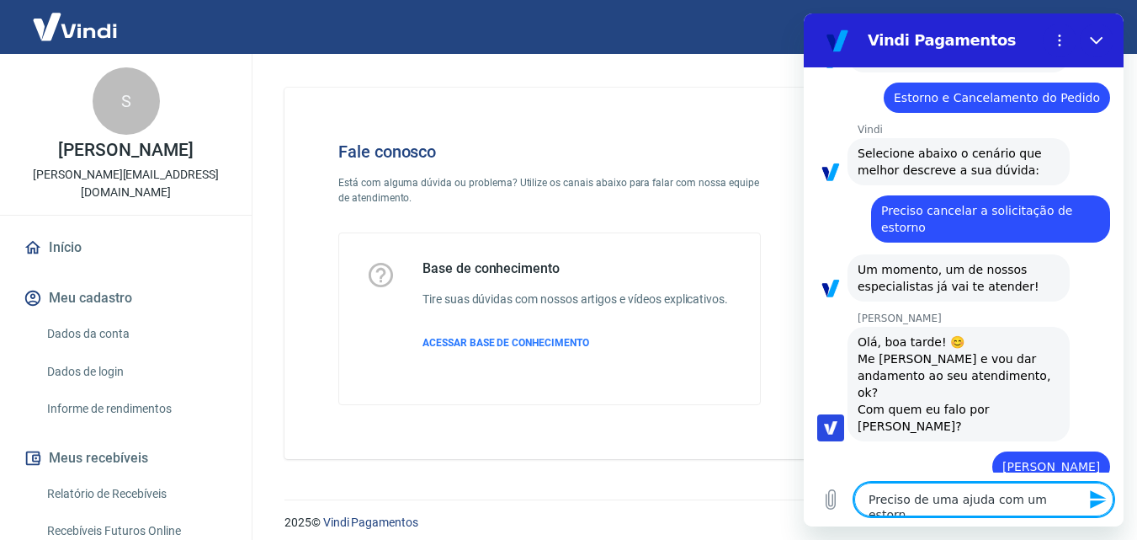
type textarea "Preciso de uma ajuda com um estorno"
type textarea "x"
type textarea "Preciso de uma ajuda com um estorno,"
type textarea "x"
type textarea "Preciso de uma ajuda com um estorno,"
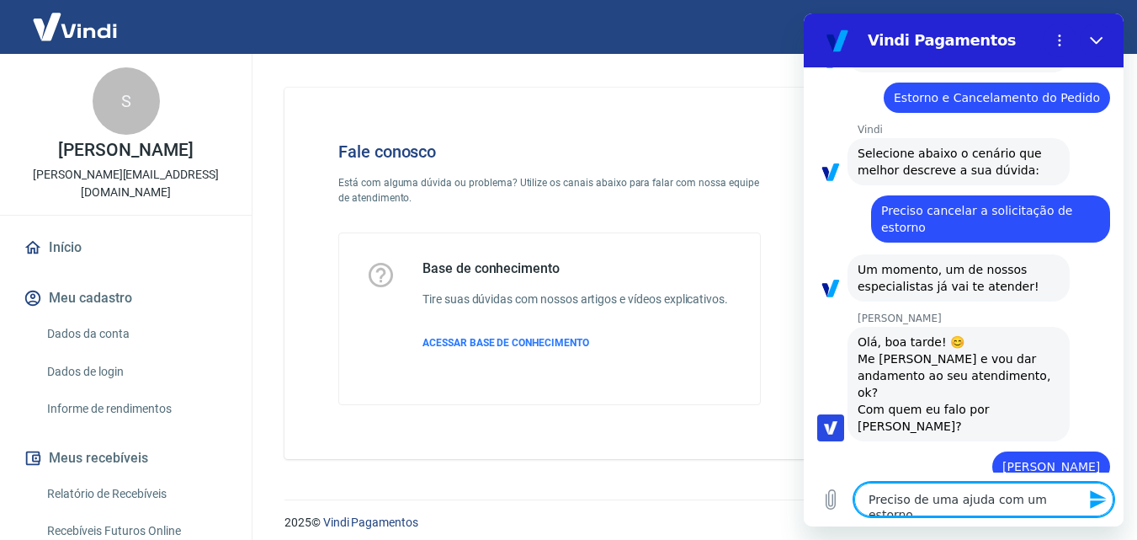
type textarea "x"
type textarea "Preciso de uma ajuda com um estorno, o"
type textarea "x"
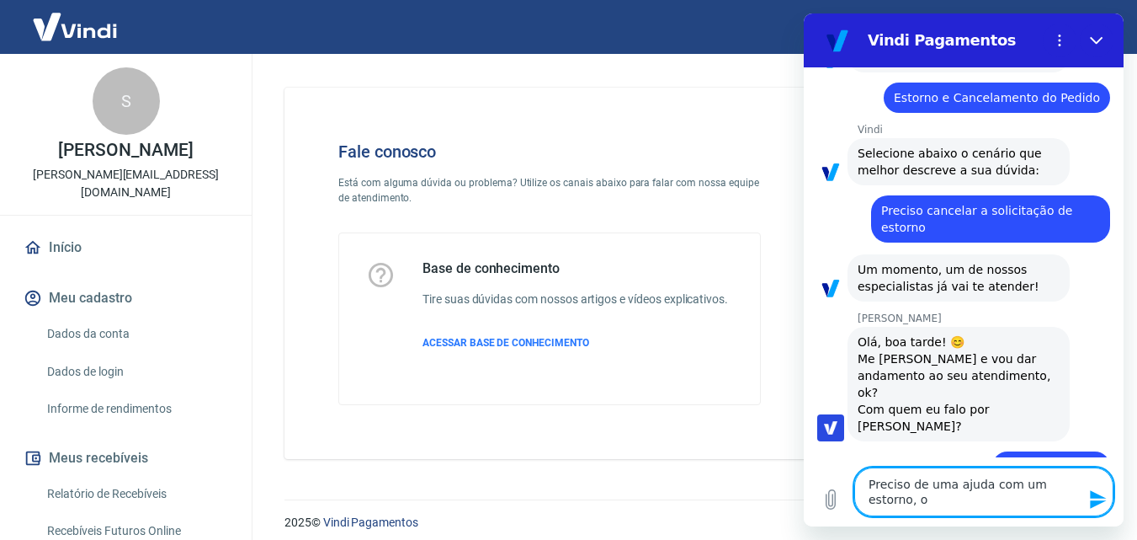
type textarea "Preciso de uma ajuda com um estorno, o"
type textarea "x"
type textarea "Preciso de uma ajuda com um estorno, o p"
type textarea "x"
type textarea "Preciso de uma ajuda com um estorno, o pe"
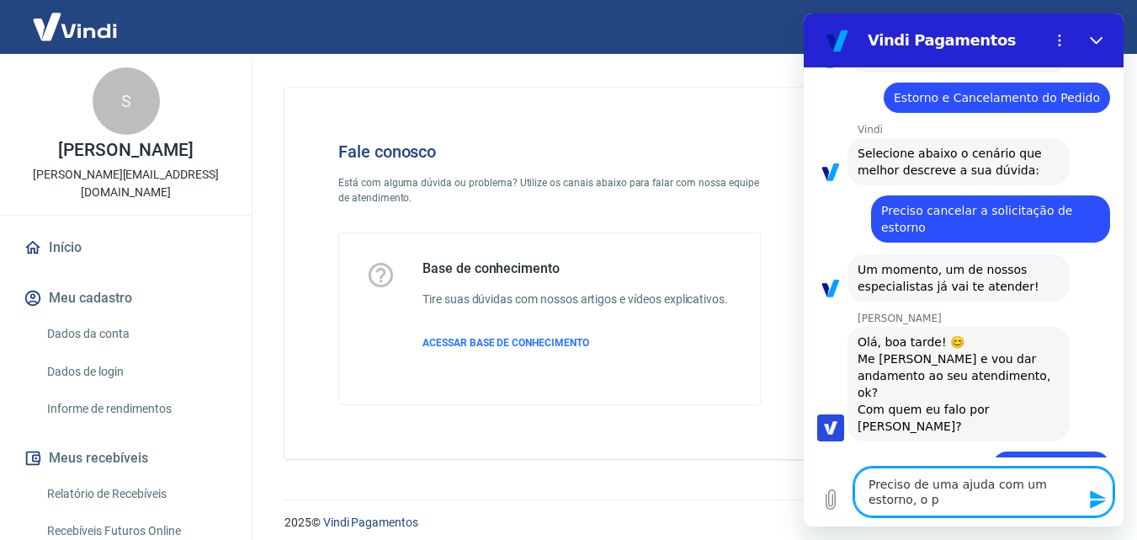
type textarea "x"
type textarea "Preciso de uma ajuda com um estorno, o ped"
type textarea "x"
type textarea "Preciso de uma ajuda com um estorno, o pedi"
type textarea "x"
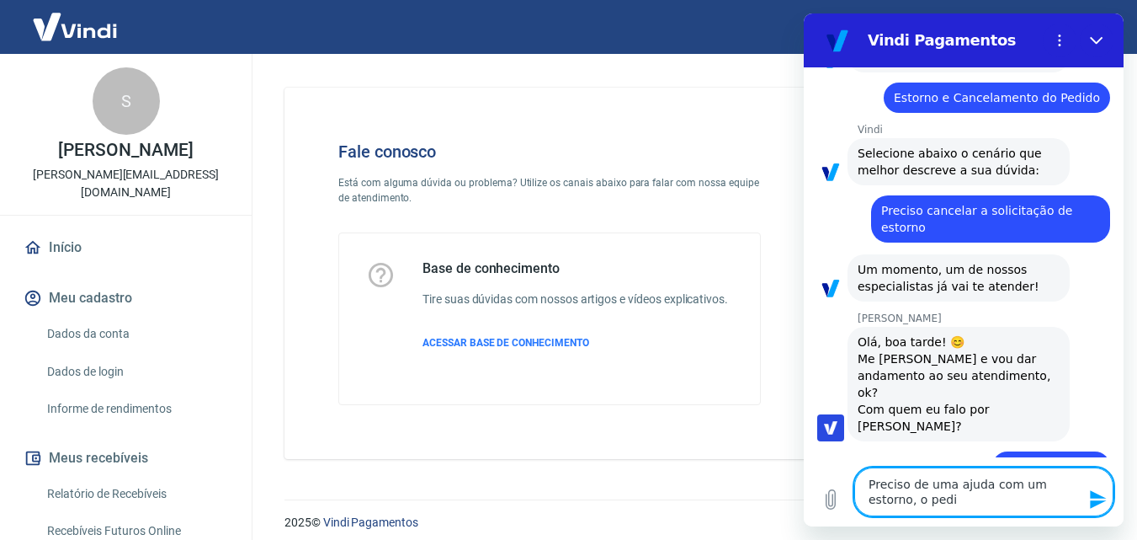
type textarea "Preciso de uma ajuda com um estorno, o pedid"
type textarea "x"
type textarea "Preciso de uma ajuda com um estorno, o pedido"
type textarea "x"
type textarea "Preciso de uma ajuda com um estorno, o pedido"
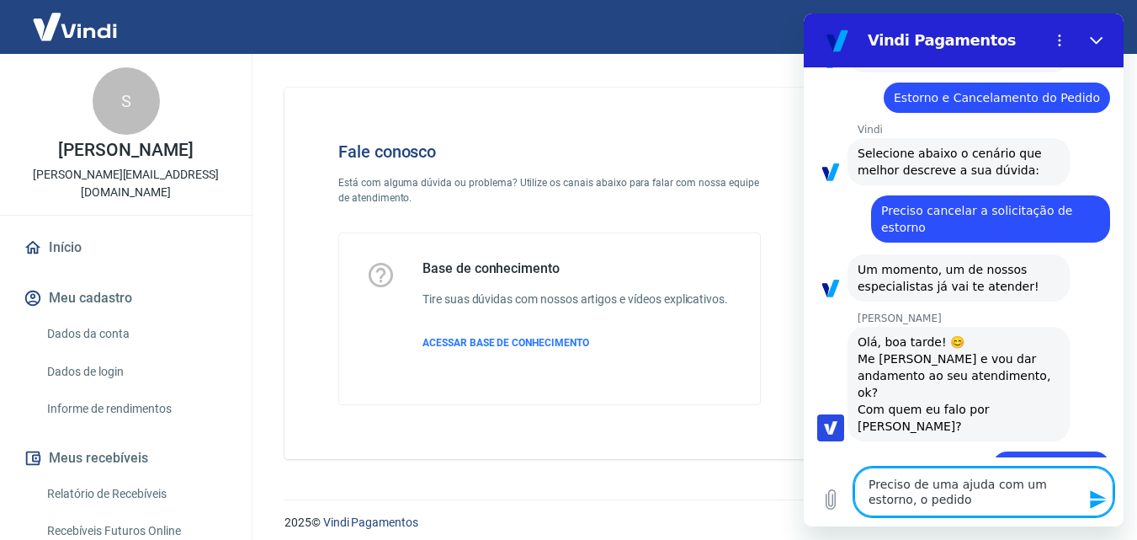
type textarea "x"
type textarea "Preciso de uma ajuda com um estorno, o pedido f"
type textarea "x"
type textarea "Preciso de uma ajuda com um estorno, o pedido fo"
type textarea "x"
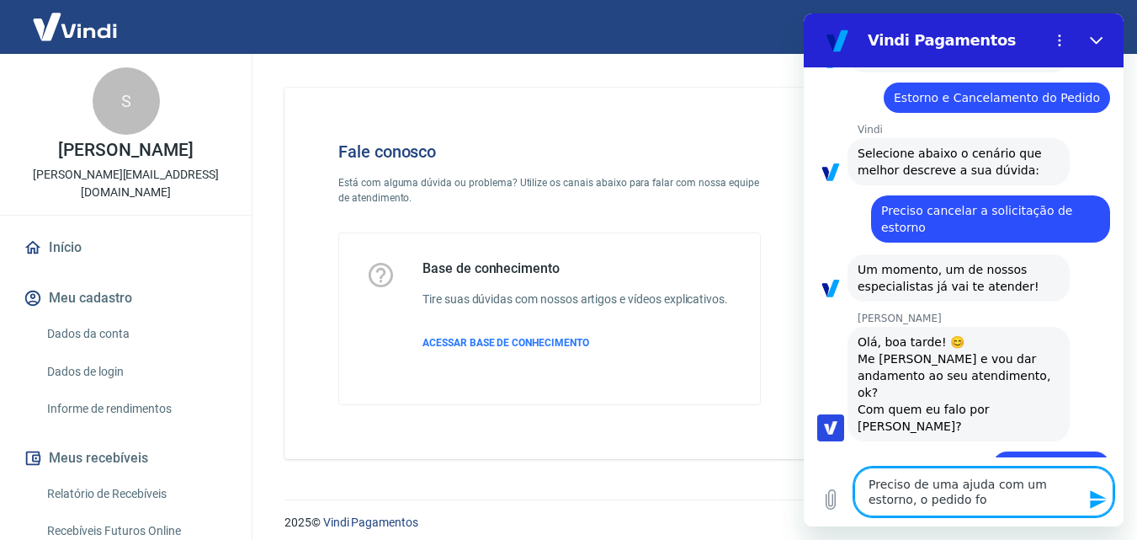
type textarea "Preciso de uma ajuda com um estorno, o pedido foi"
type textarea "x"
type textarea "Preciso de uma ajuda com um estorno, o pedido foi"
type textarea "x"
type textarea "Preciso de uma ajuda com um estorno, o pedido foi c"
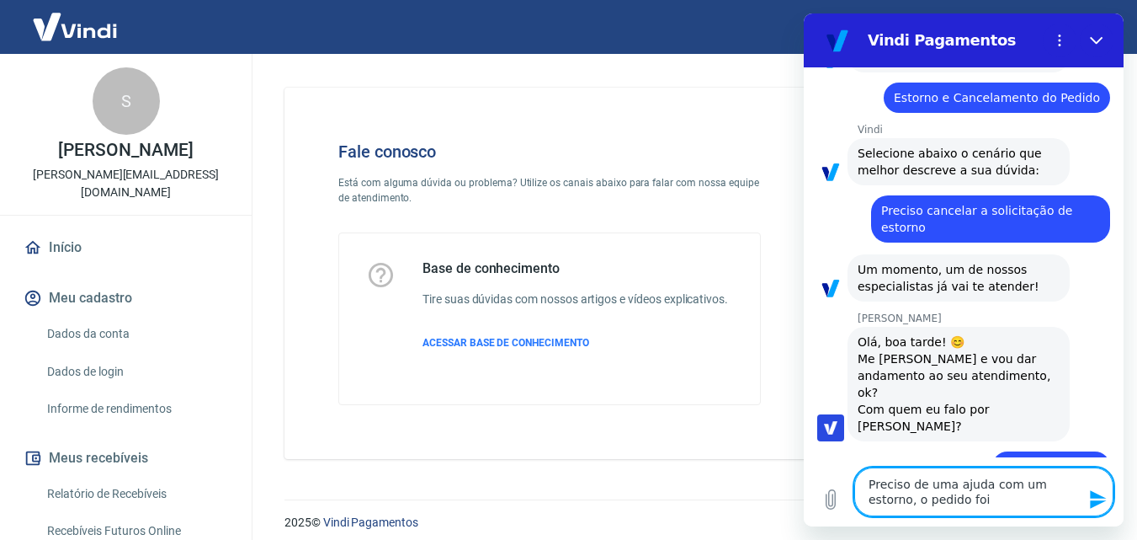
type textarea "x"
type textarea "Preciso de uma ajuda com um estorno, o pedido foi ca"
type textarea "x"
type textarea "Preciso de uma ajuda com um estorno, o pedido foi can"
type textarea "x"
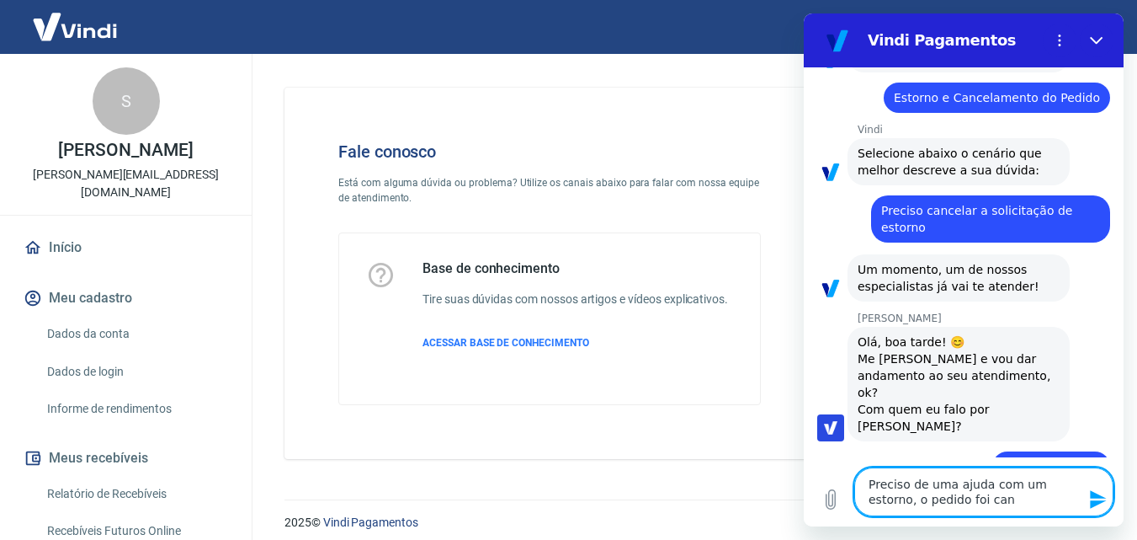
type textarea "Preciso de uma ajuda com um estorno, o pedido foi canc"
type textarea "x"
type textarea "Preciso de uma ajuda com um estorno, o pedido foi cance"
type textarea "x"
type textarea "Preciso de uma ajuda com um estorno, o pedido foi cancel"
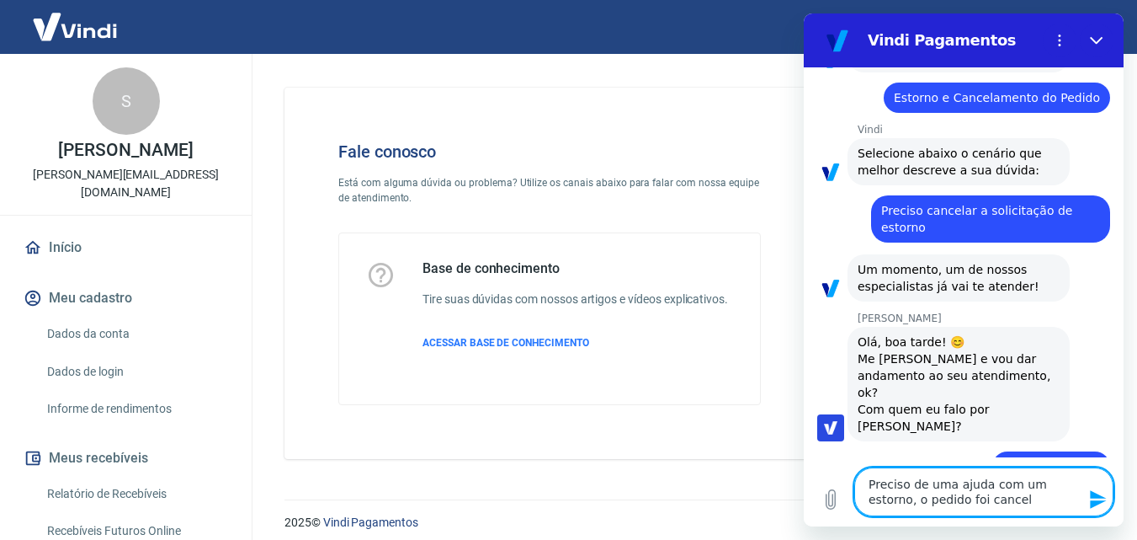
type textarea "x"
type textarea "Preciso de uma ajuda com um estorno, o pedido foi cancela"
type textarea "x"
type textarea "Preciso de uma ajuda com um estorno, o pedido foi cancelad"
type textarea "x"
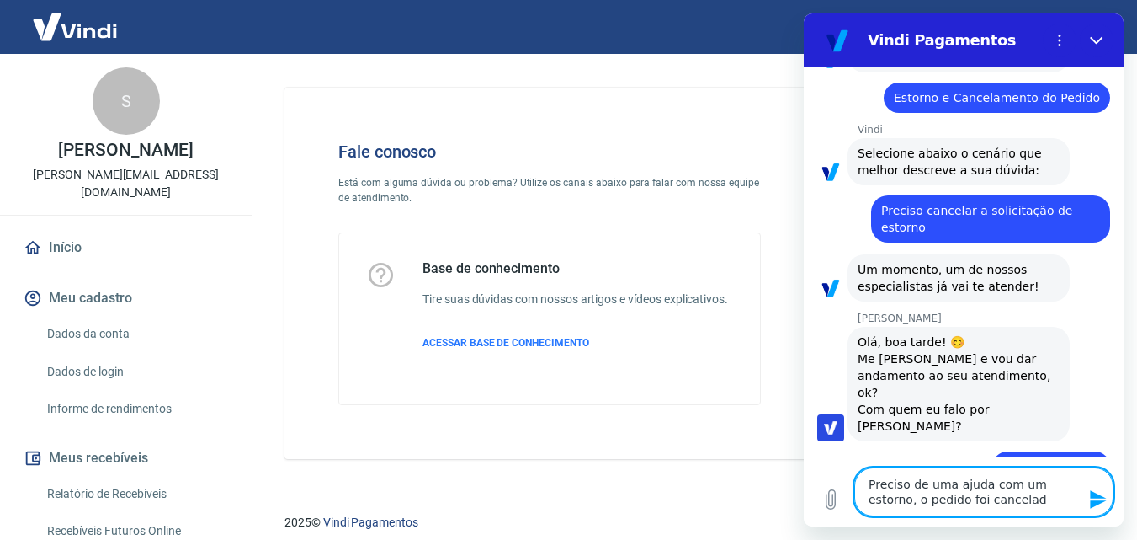
type textarea "Preciso de uma ajuda com um estorno, o pedido foi cancelado"
type textarea "x"
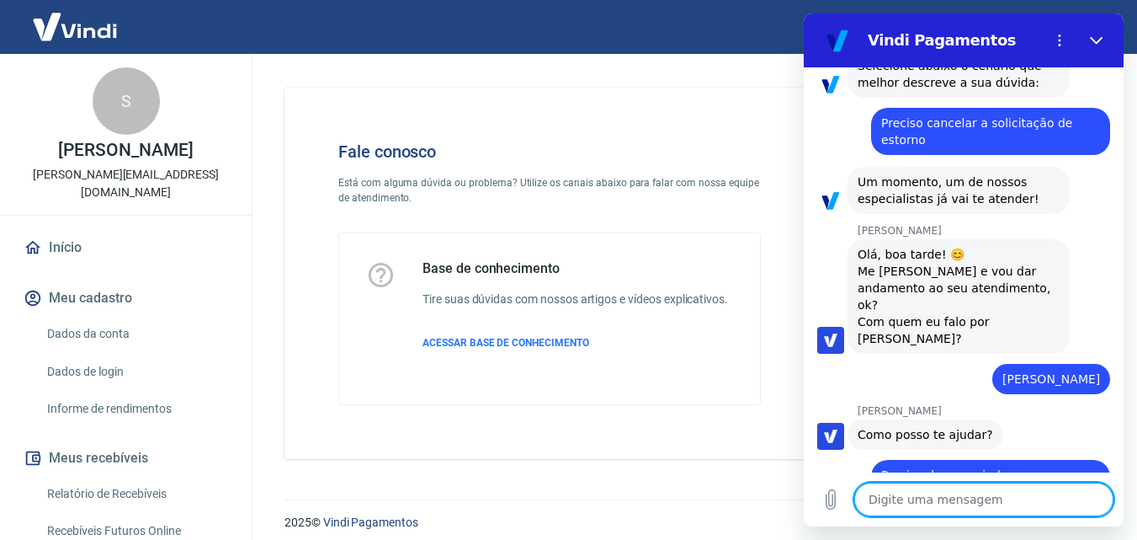
scroll to position [1509, 0]
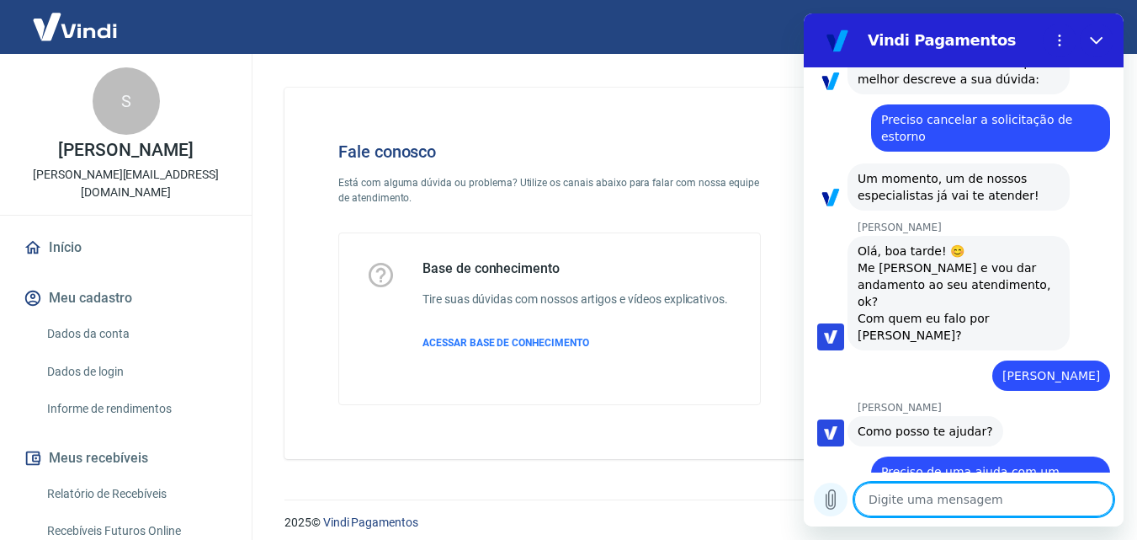
click at [839, 496] on icon "Carregar arquivo" at bounding box center [831, 499] width 20 height 20
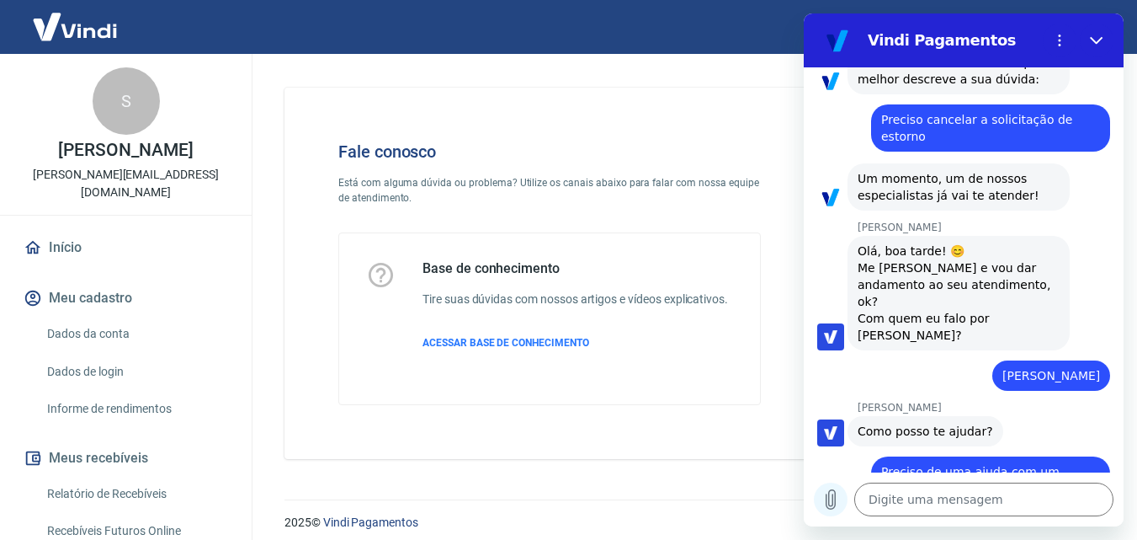
click at [832, 501] on icon "Carregar arquivo" at bounding box center [831, 499] width 20 height 20
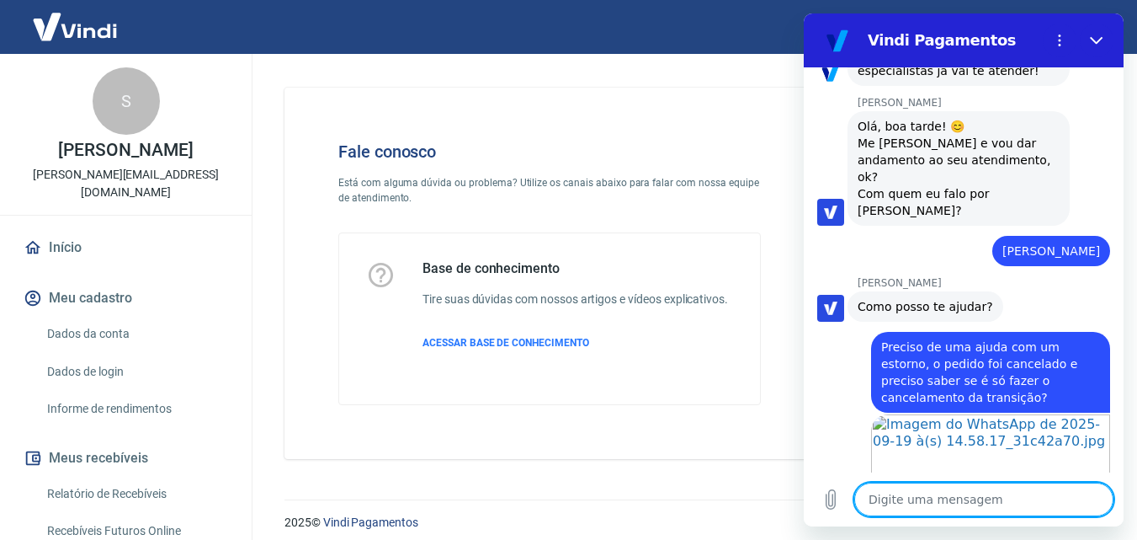
scroll to position [1771, 0]
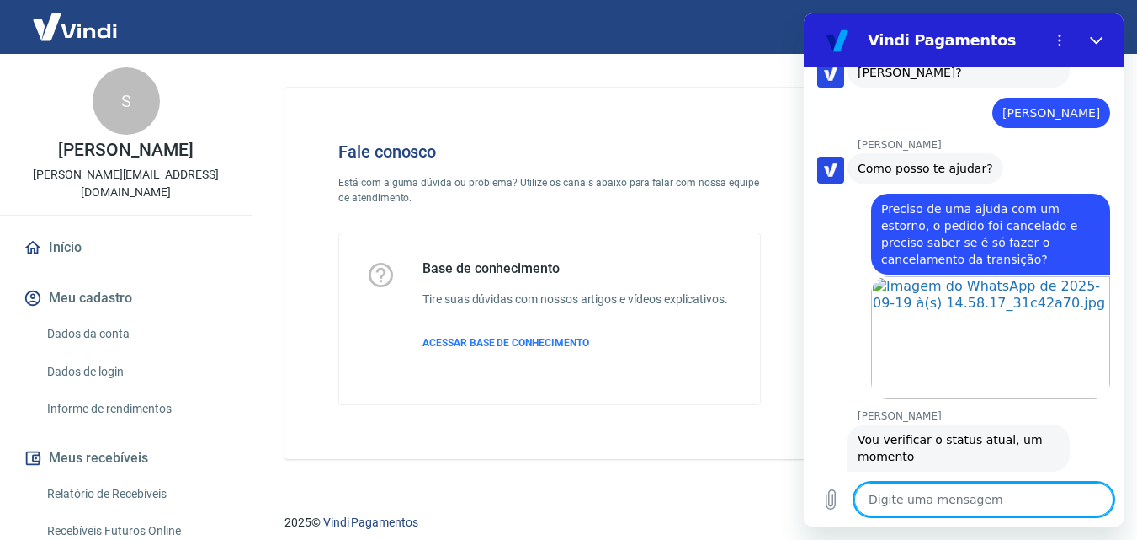
click at [909, 497] on textarea at bounding box center [984, 499] width 259 height 34
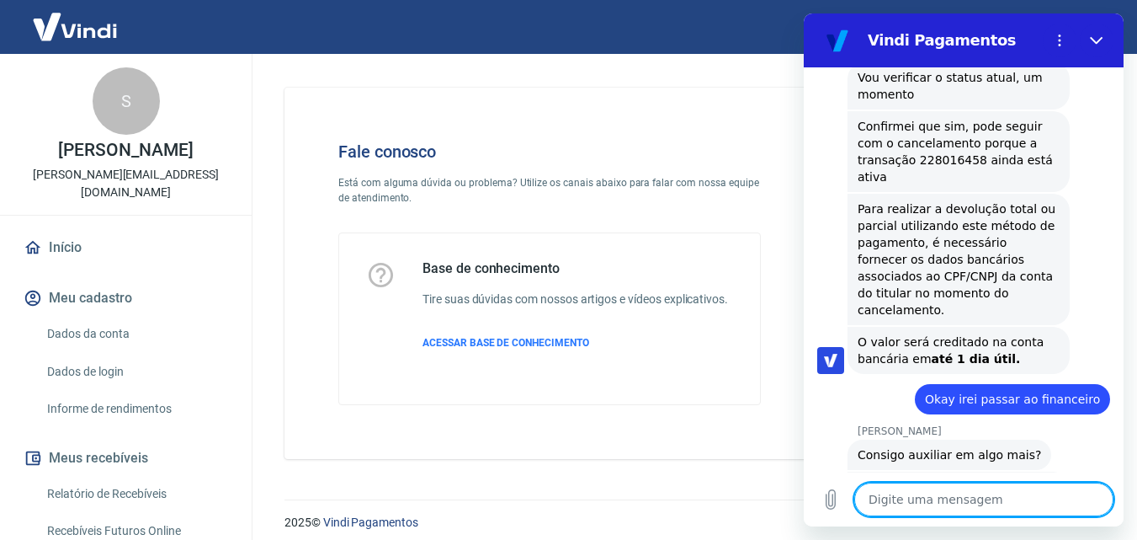
scroll to position [2165, 0]
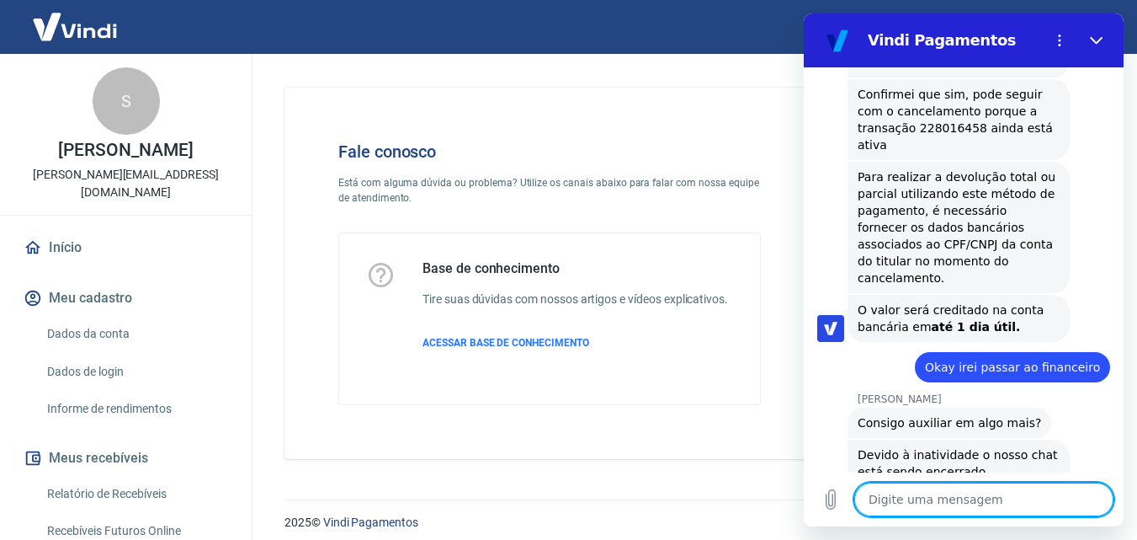
click at [900, 494] on textarea at bounding box center [984, 499] width 259 height 34
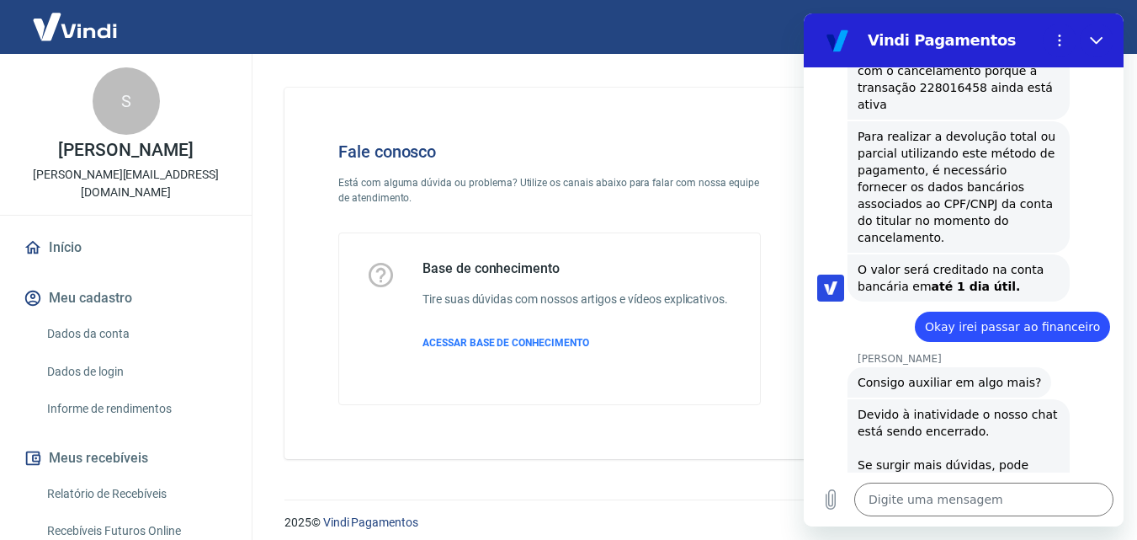
scroll to position [2300, 0]
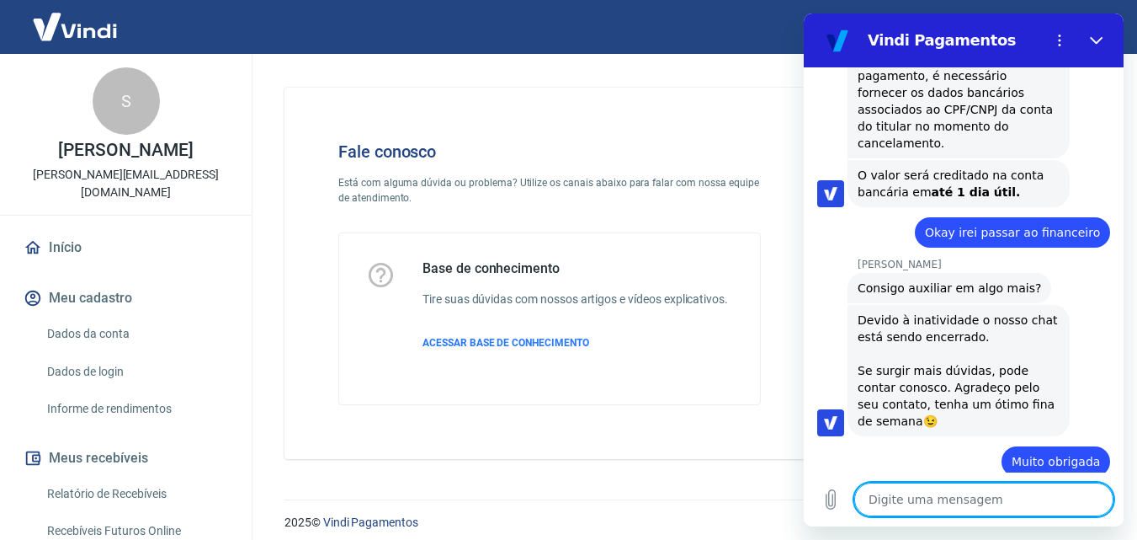
click at [712, 189] on p "Está com alguma dúvida ou problema? Utilize os canais abaixo para falar com nos…" at bounding box center [549, 190] width 423 height 30
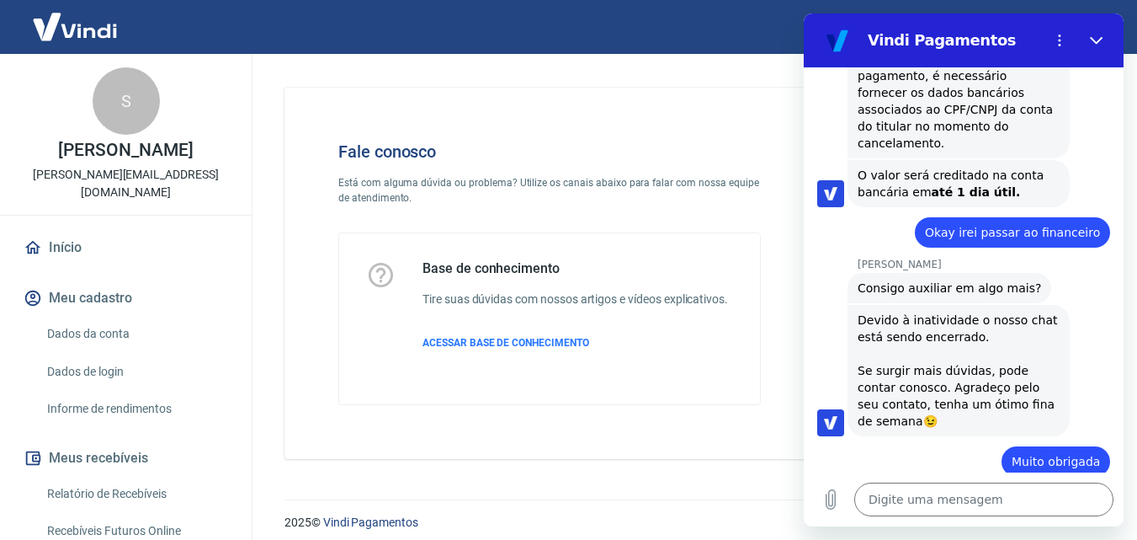
click at [89, 238] on link "Início" at bounding box center [125, 247] width 211 height 37
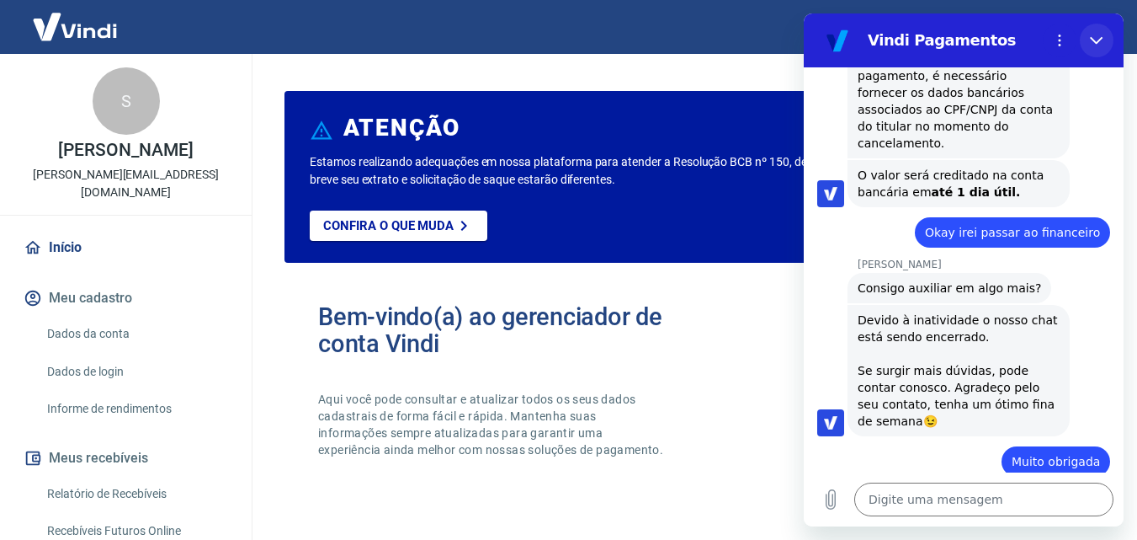
click at [1100, 41] on icon "Fechar" at bounding box center [1096, 41] width 13 height 8
